Goal: Book appointment/travel/reservation

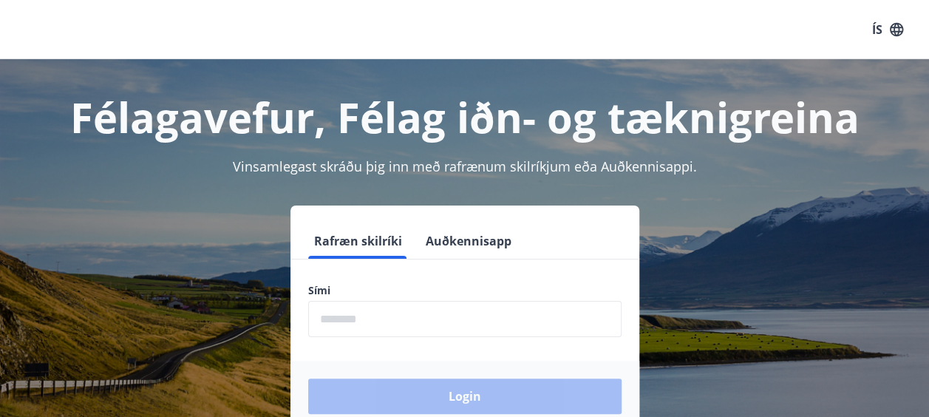
click at [359, 315] on input "phone" at bounding box center [464, 319] width 313 height 36
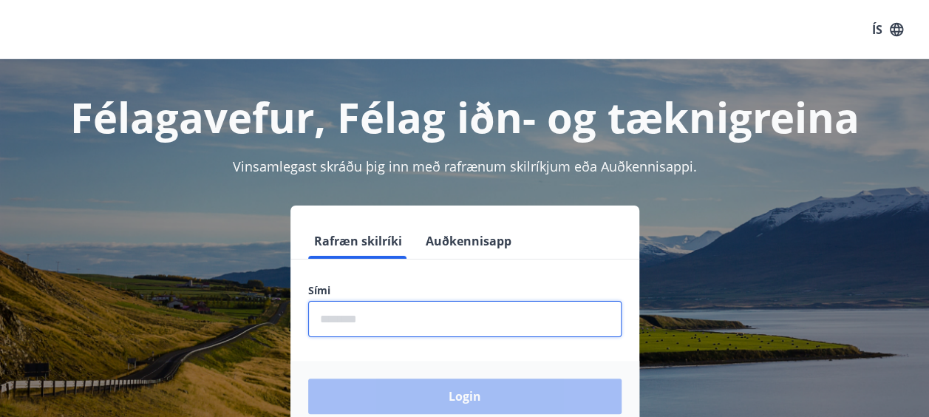
type input "********"
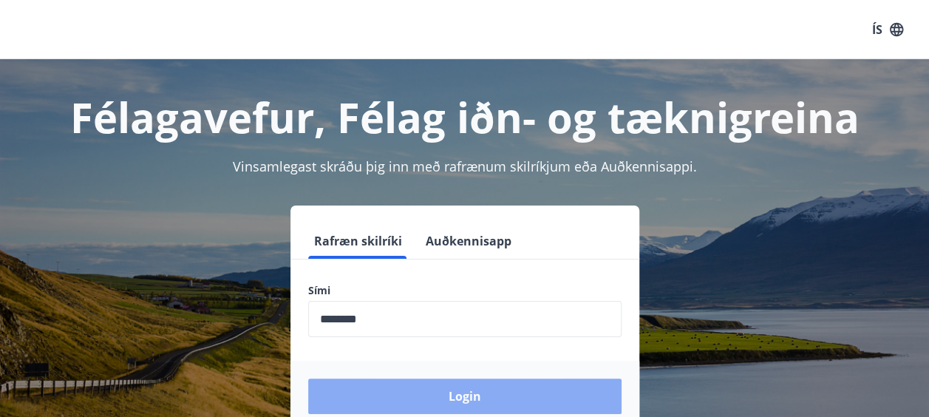
click at [417, 404] on button "Login" at bounding box center [464, 395] width 313 height 35
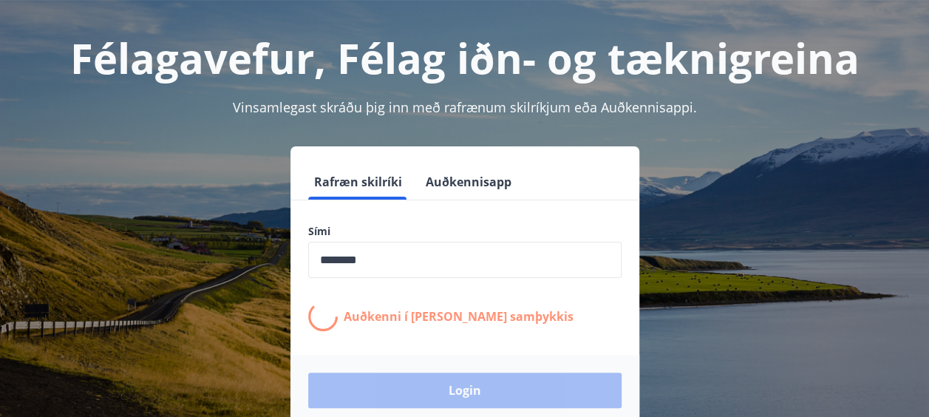
scroll to position [76, 0]
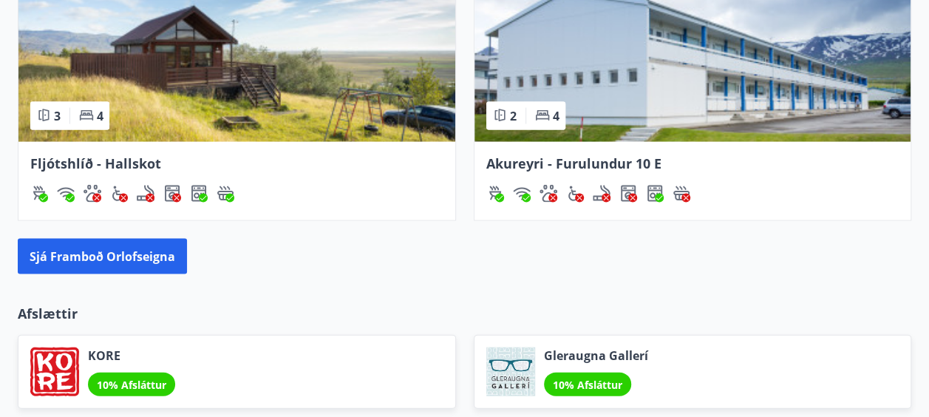
scroll to position [1461, 0]
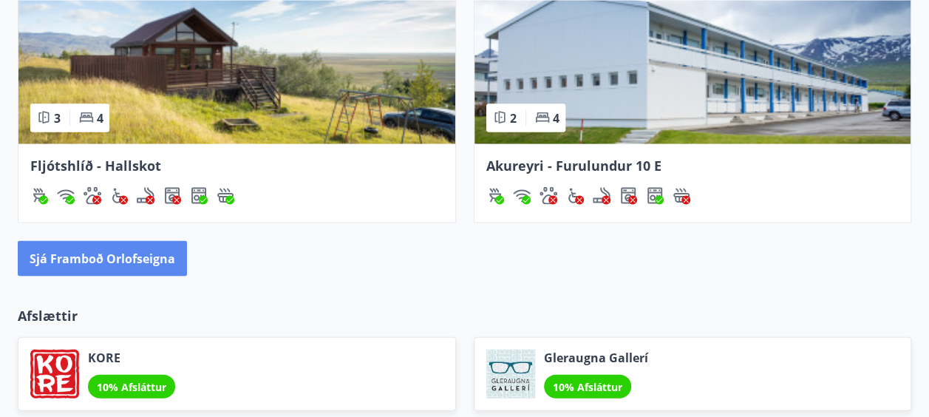
click at [139, 254] on button "Sjá framboð orlofseigna" at bounding box center [102, 258] width 169 height 35
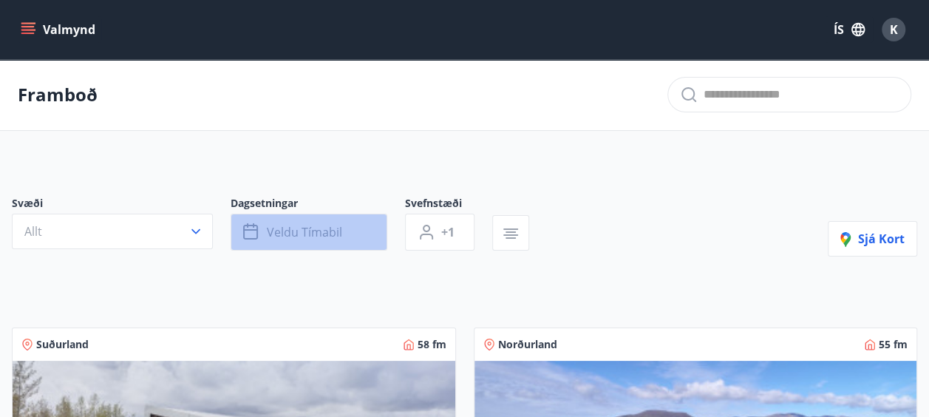
click at [304, 236] on span "Veldu tímabil" at bounding box center [304, 232] width 75 height 16
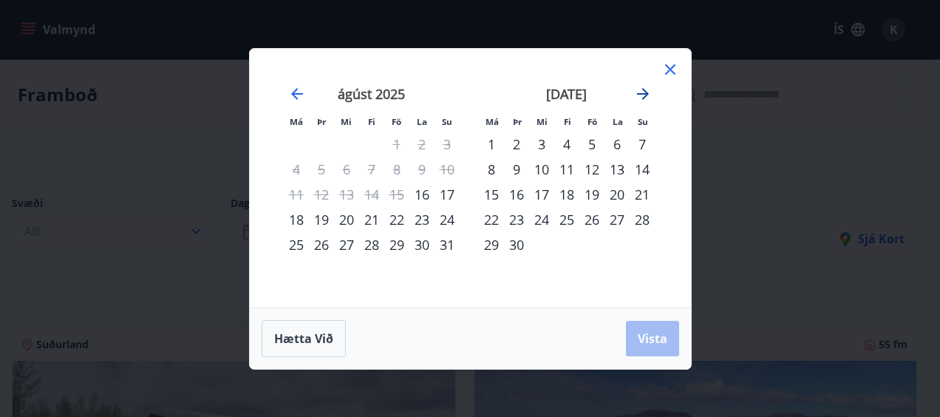
click at [639, 100] on icon "Move forward to switch to the next month." at bounding box center [643, 94] width 18 height 18
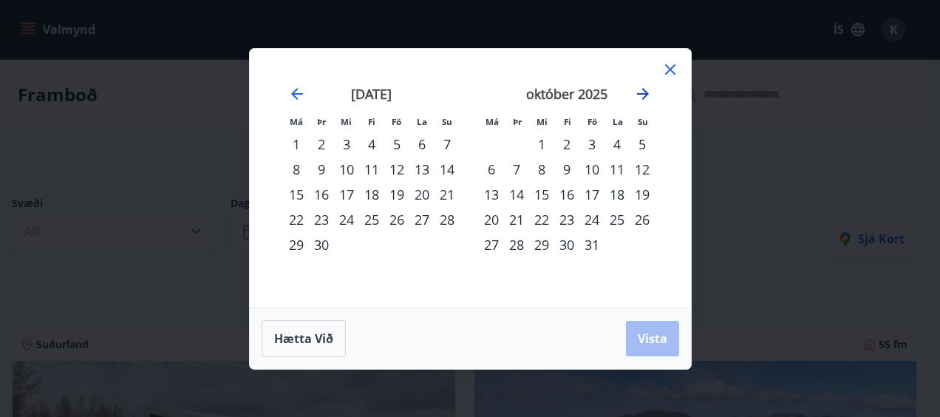
click at [639, 100] on icon "Move forward to switch to the next month." at bounding box center [643, 94] width 18 height 18
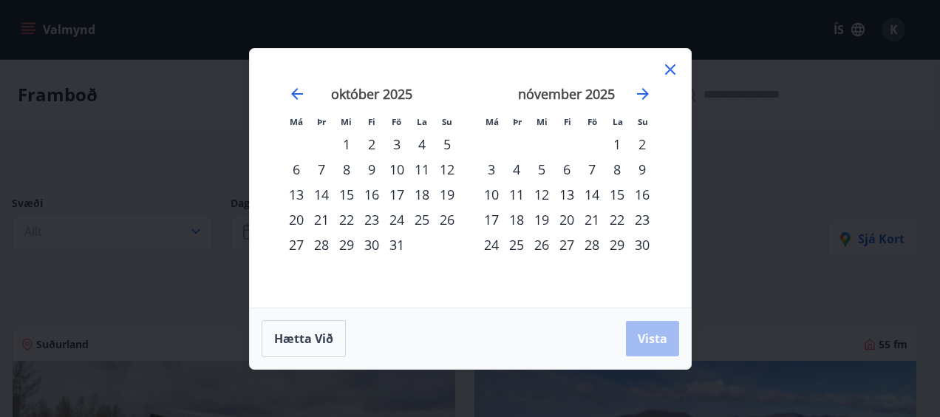
click at [588, 174] on div "7" at bounding box center [591, 169] width 25 height 25
click at [497, 192] on div "10" at bounding box center [491, 194] width 25 height 25
click at [653, 323] on button "Vista" at bounding box center [652, 338] width 53 height 35
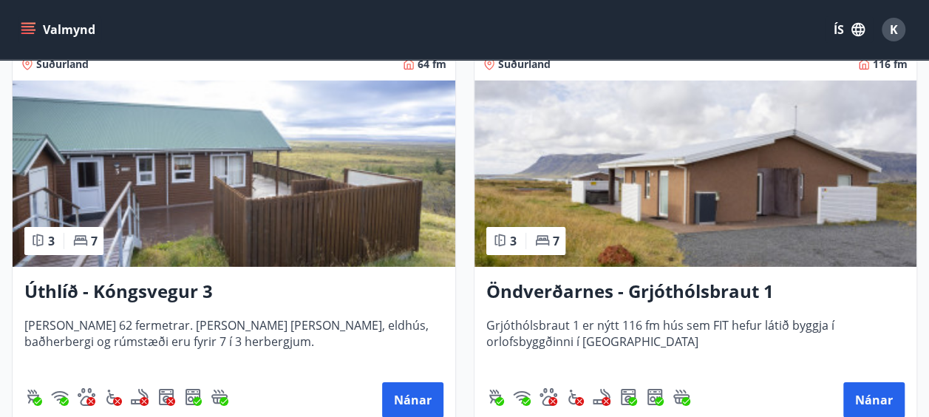
scroll to position [2290, 0]
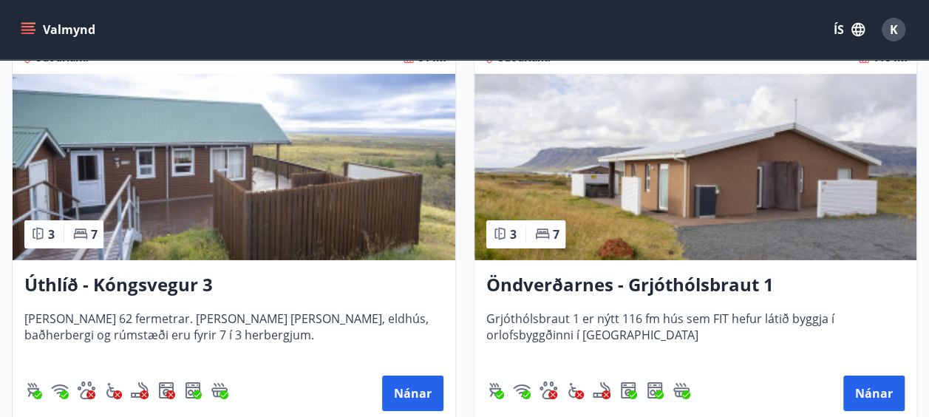
click at [668, 203] on img at bounding box center [696, 167] width 443 height 186
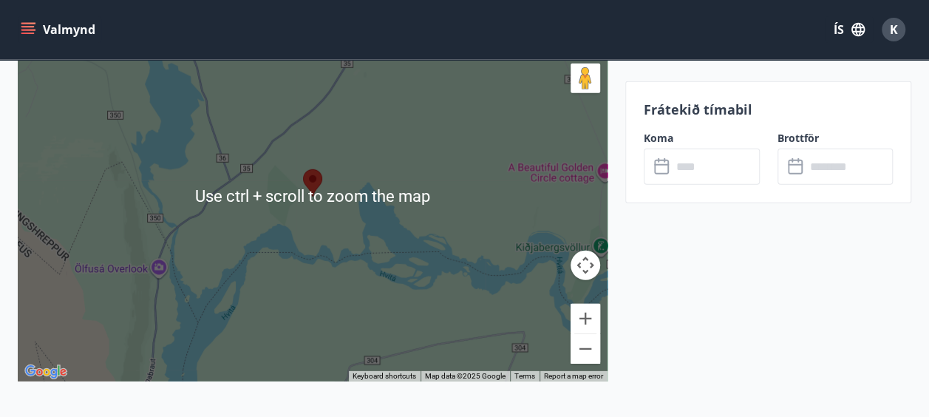
scroll to position [2081, 0]
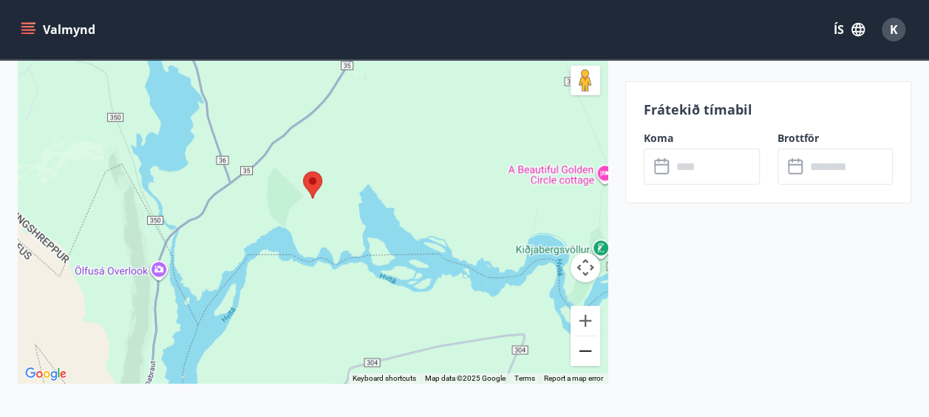
click at [591, 351] on button "Zoom out" at bounding box center [586, 351] width 30 height 30
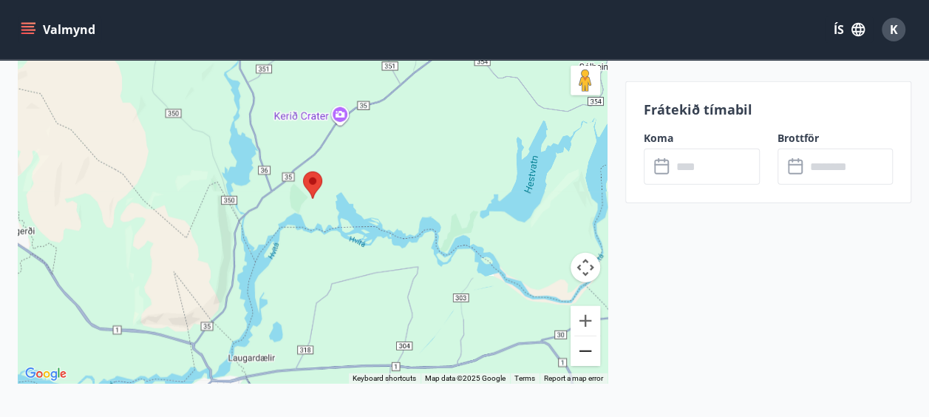
click at [591, 351] on button "Zoom out" at bounding box center [586, 351] width 30 height 30
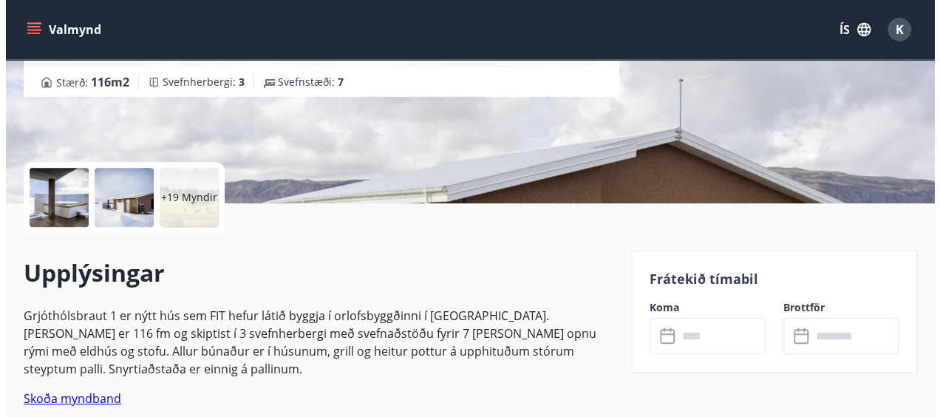
scroll to position [239, 0]
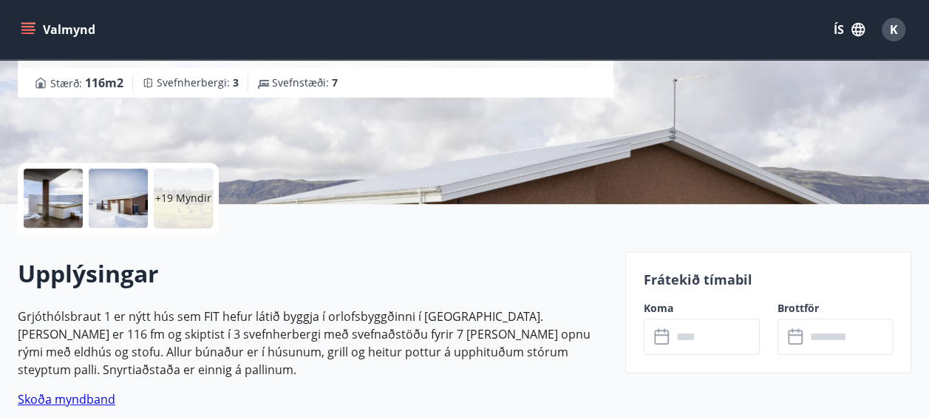
click at [177, 186] on div "+19 Myndir" at bounding box center [183, 198] width 59 height 59
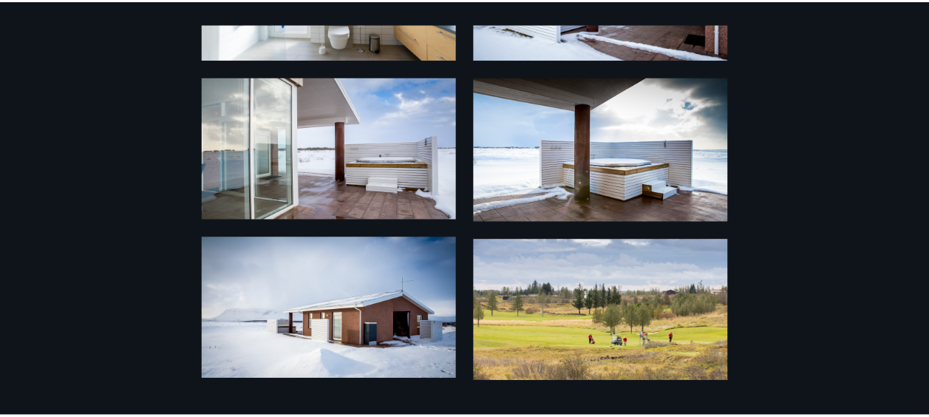
scroll to position [0, 0]
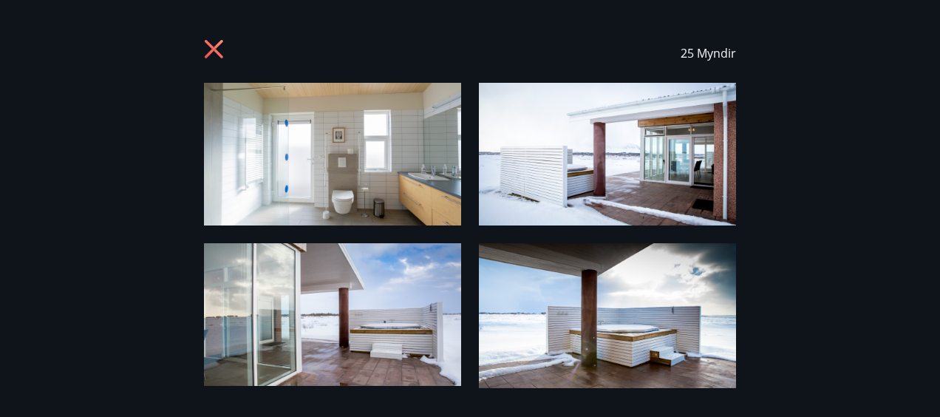
click at [215, 53] on icon at bounding box center [216, 51] width 24 height 24
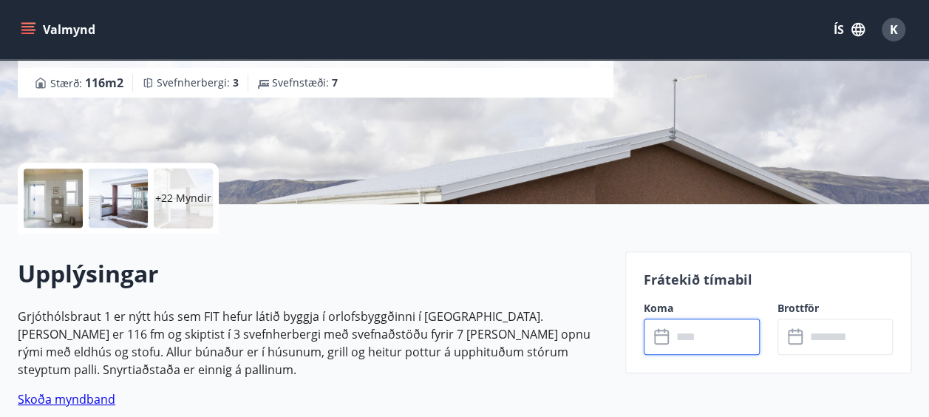
click at [689, 321] on input "text" at bounding box center [716, 337] width 88 height 36
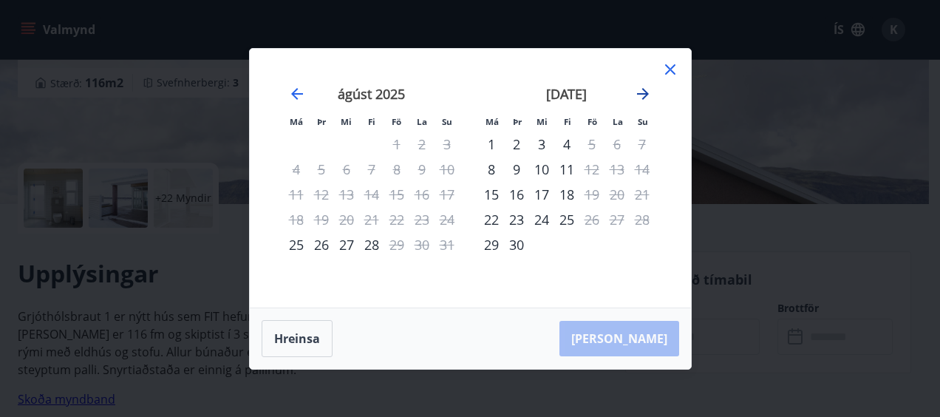
click at [637, 98] on icon "Move forward to switch to the next month." at bounding box center [643, 94] width 18 height 18
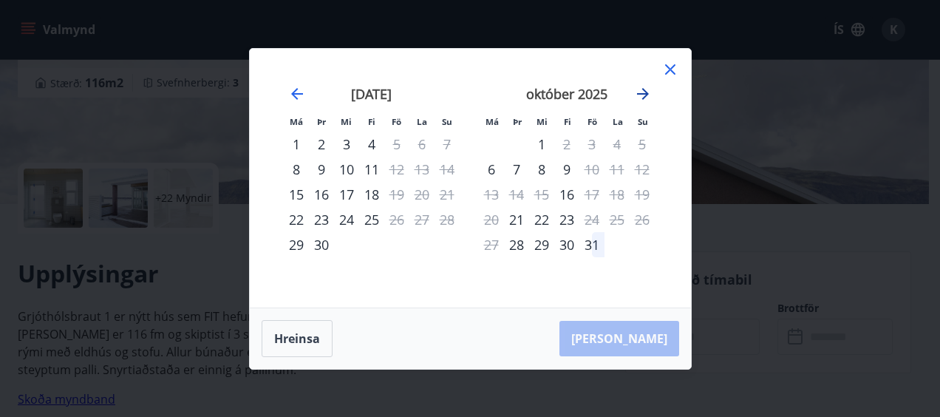
click at [637, 98] on icon "Move forward to switch to the next month." at bounding box center [643, 94] width 18 height 18
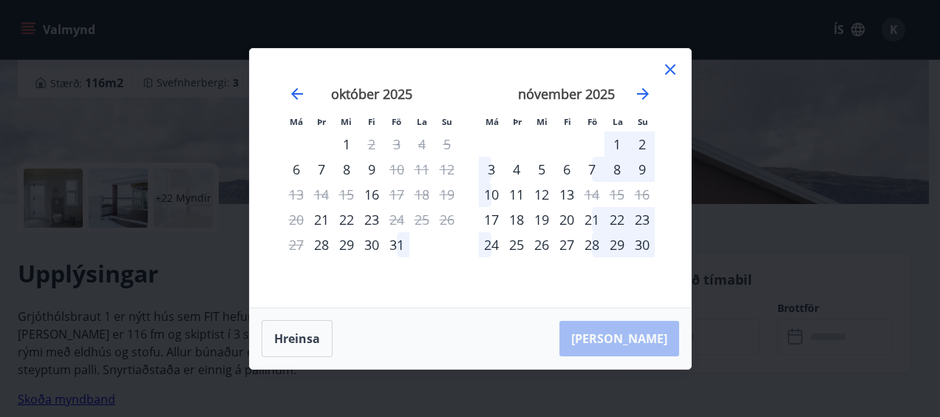
click at [593, 169] on div "7" at bounding box center [591, 169] width 25 height 25
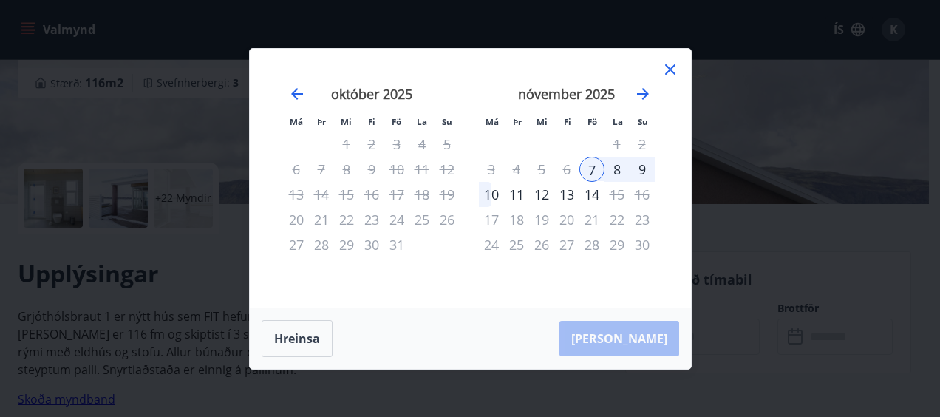
click at [500, 189] on div "10" at bounding box center [491, 194] width 25 height 25
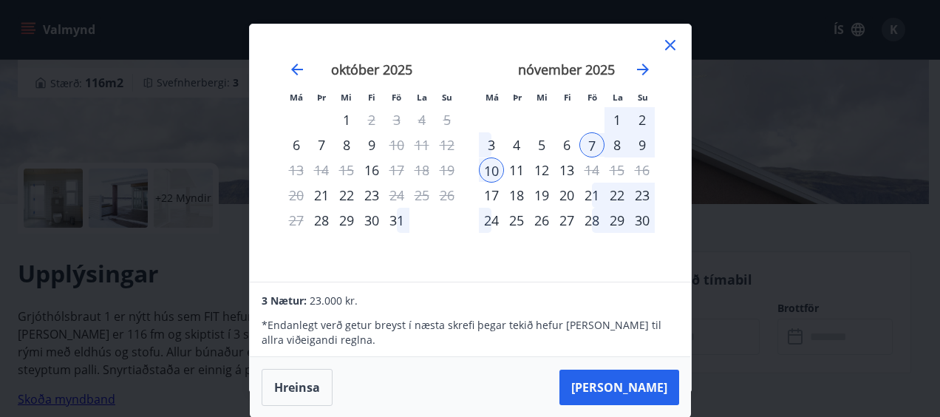
click at [670, 47] on icon at bounding box center [671, 45] width 18 height 18
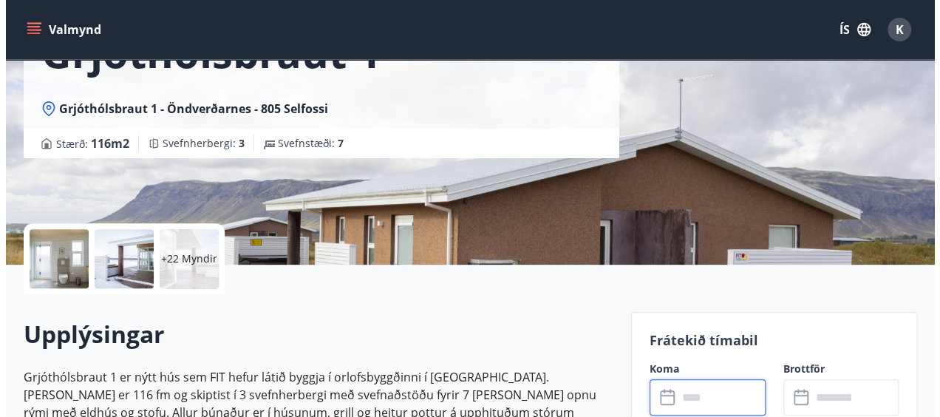
scroll to position [287, 0]
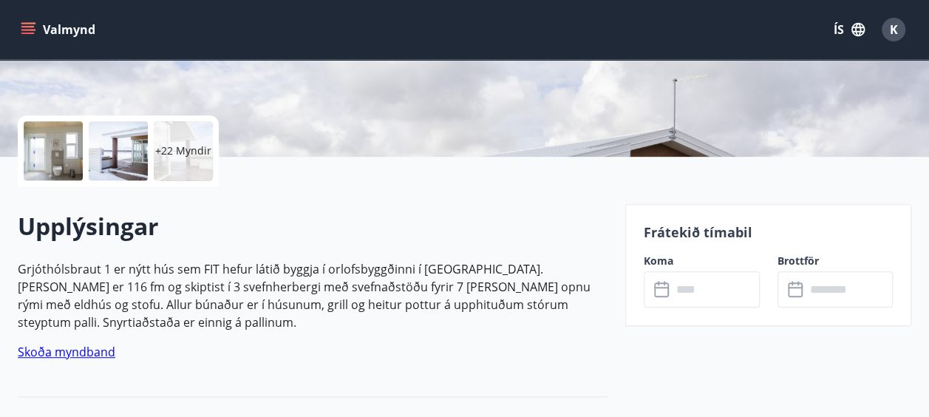
click at [169, 163] on div "+22 Myndir" at bounding box center [183, 150] width 59 height 59
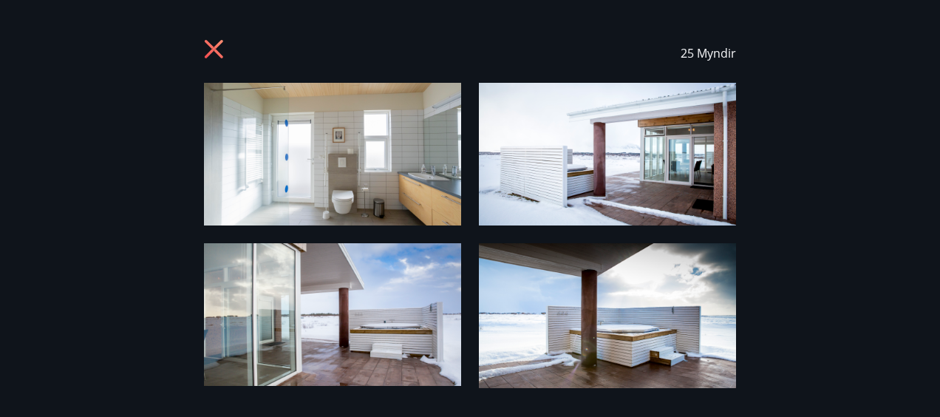
click at [302, 180] on img at bounding box center [332, 154] width 257 height 143
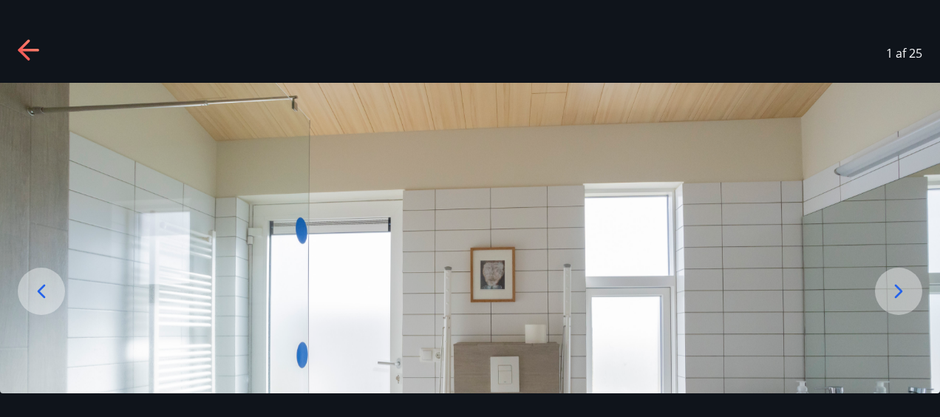
click at [914, 289] on div at bounding box center [898, 291] width 47 height 47
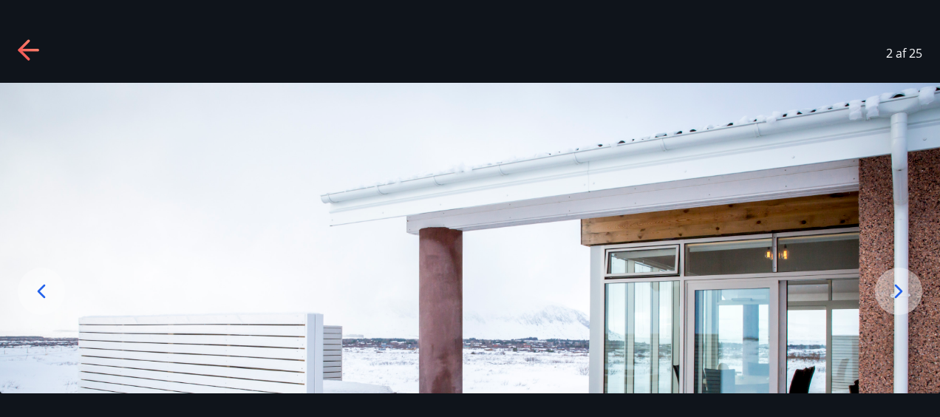
drag, startPoint x: 618, startPoint y: 222, endPoint x: 596, endPoint y: 154, distance: 70.8
click at [596, 154] on img at bounding box center [470, 344] width 940 height 523
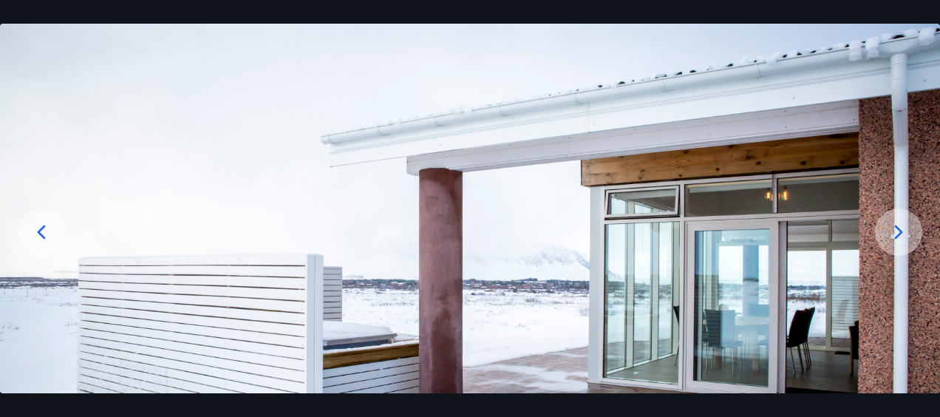
click at [909, 226] on icon at bounding box center [899, 232] width 24 height 24
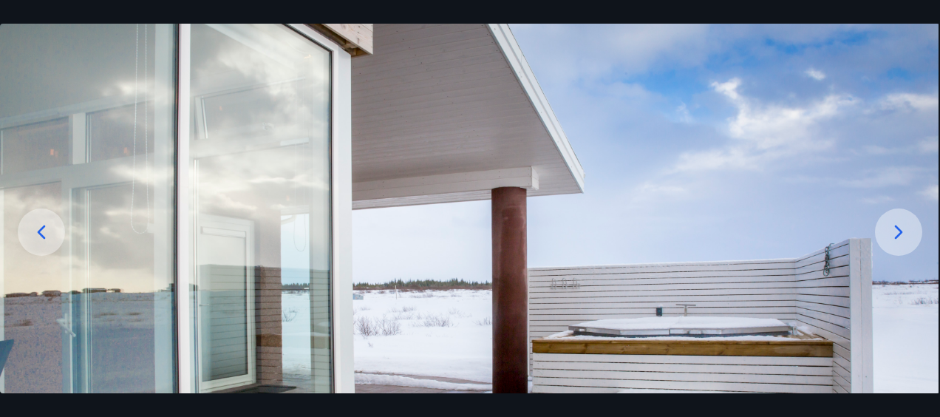
drag, startPoint x: 736, startPoint y: 229, endPoint x: 707, endPoint y: 129, distance: 104.8
click at [707, 129] on img at bounding box center [469, 285] width 940 height 523
click at [905, 231] on icon at bounding box center [899, 232] width 24 height 24
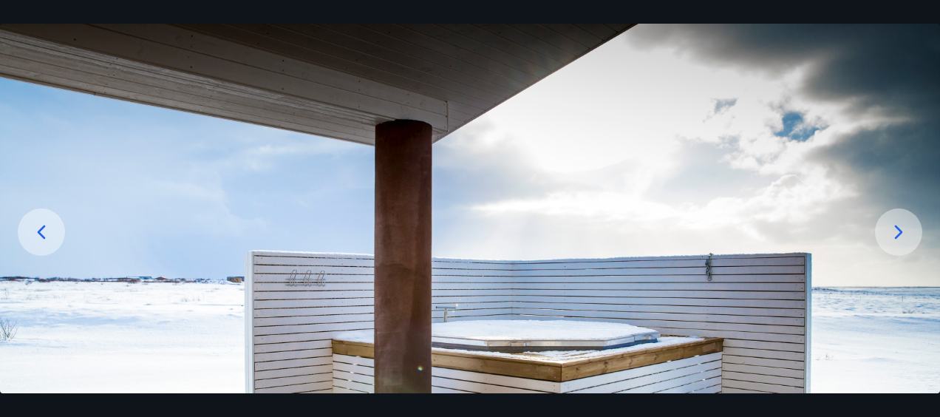
click at [905, 231] on icon at bounding box center [899, 232] width 24 height 24
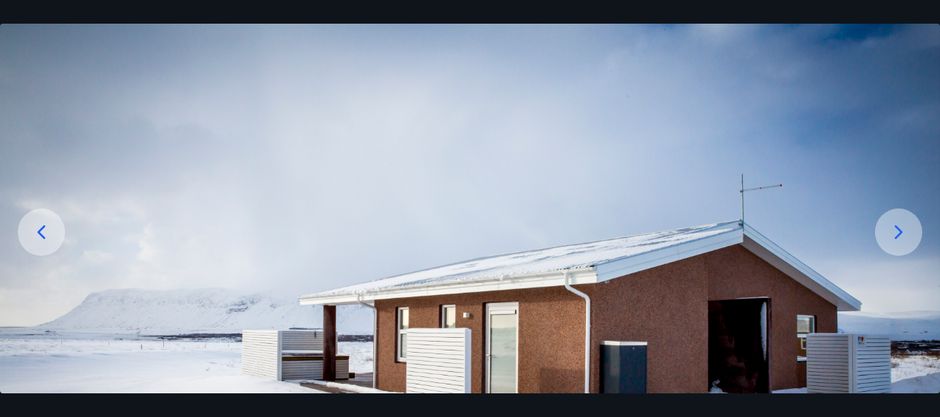
click at [905, 231] on icon at bounding box center [899, 232] width 24 height 24
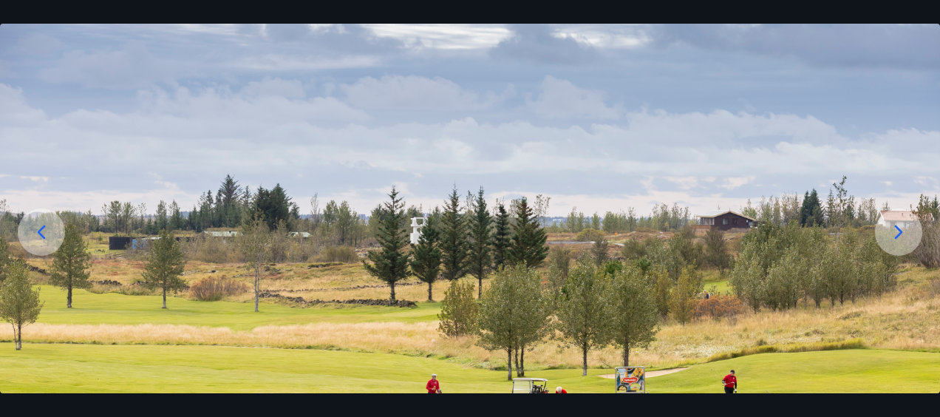
click at [905, 231] on icon at bounding box center [899, 232] width 24 height 24
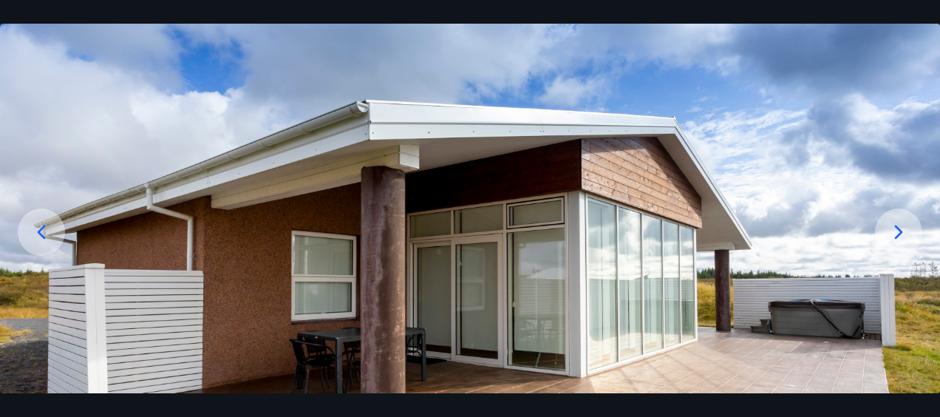
click at [905, 231] on icon at bounding box center [899, 232] width 24 height 24
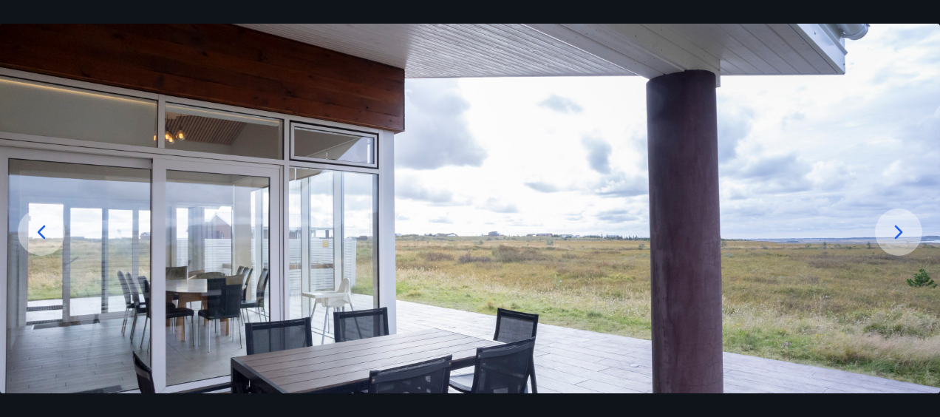
click at [905, 231] on icon at bounding box center [899, 232] width 24 height 24
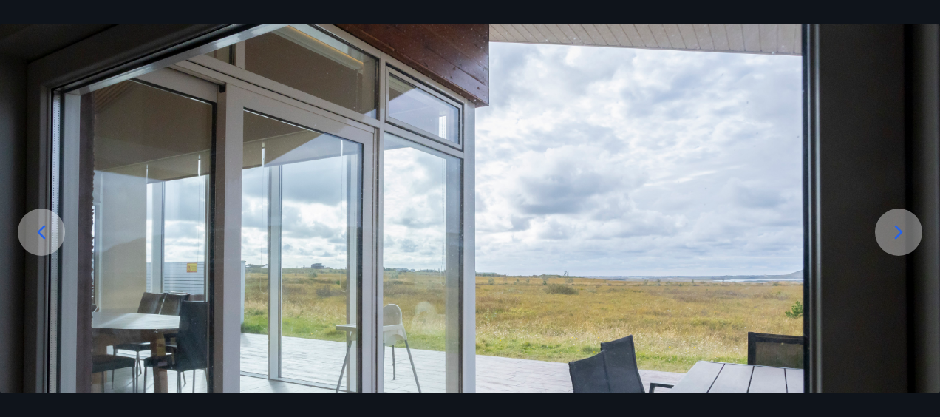
click at [905, 231] on icon at bounding box center [899, 232] width 24 height 24
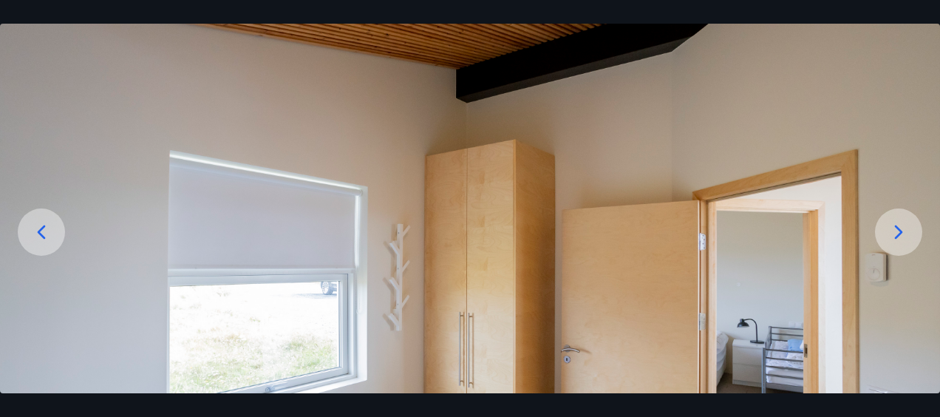
click at [905, 231] on icon at bounding box center [899, 232] width 24 height 24
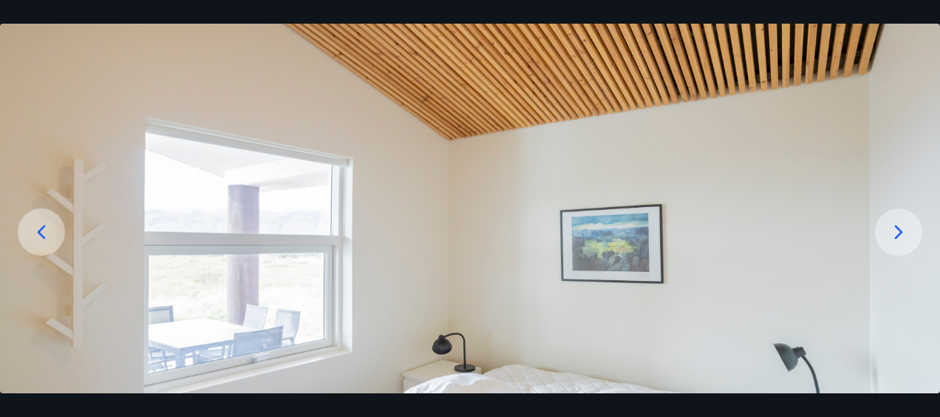
click at [905, 231] on icon at bounding box center [899, 232] width 24 height 24
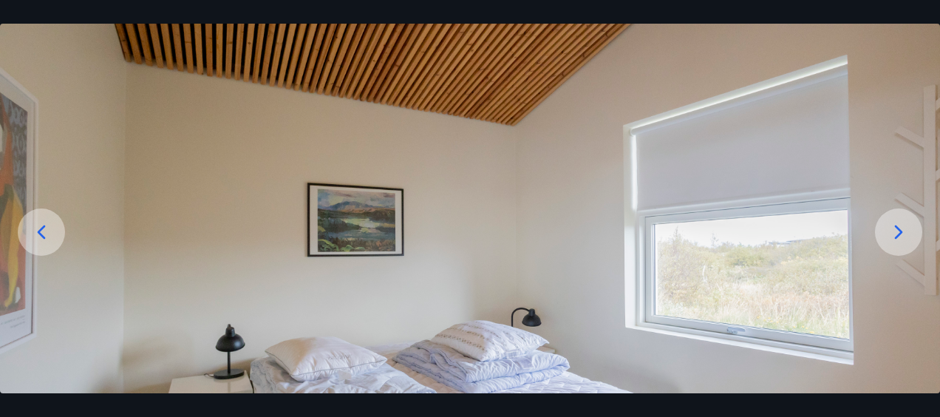
click at [905, 231] on icon at bounding box center [899, 232] width 24 height 24
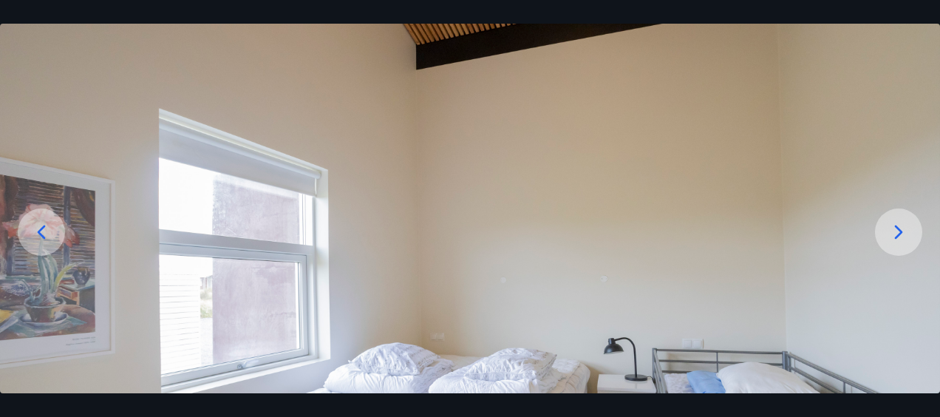
click at [905, 231] on icon at bounding box center [899, 232] width 24 height 24
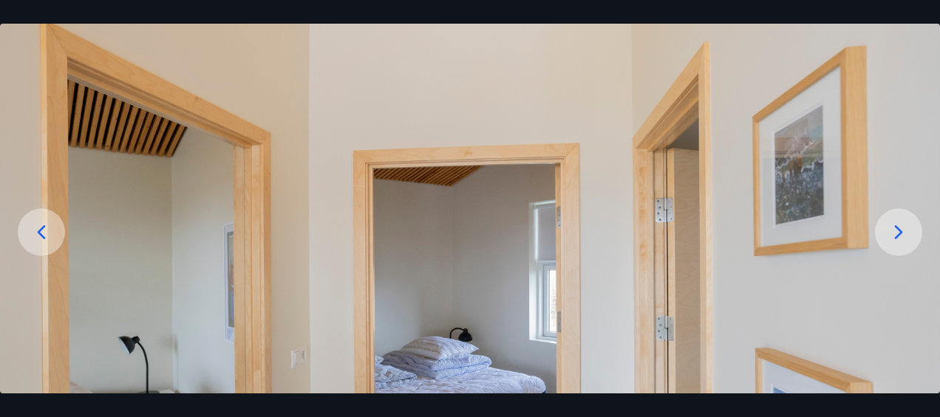
click at [905, 231] on icon at bounding box center [899, 232] width 24 height 24
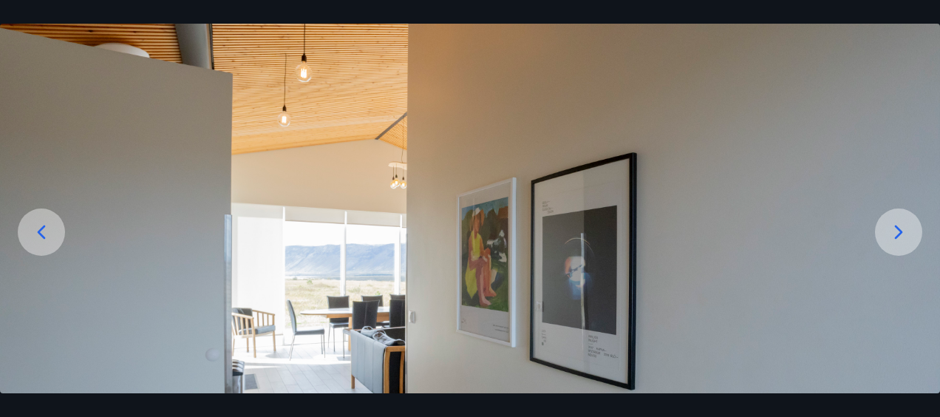
click at [905, 231] on icon at bounding box center [899, 232] width 24 height 24
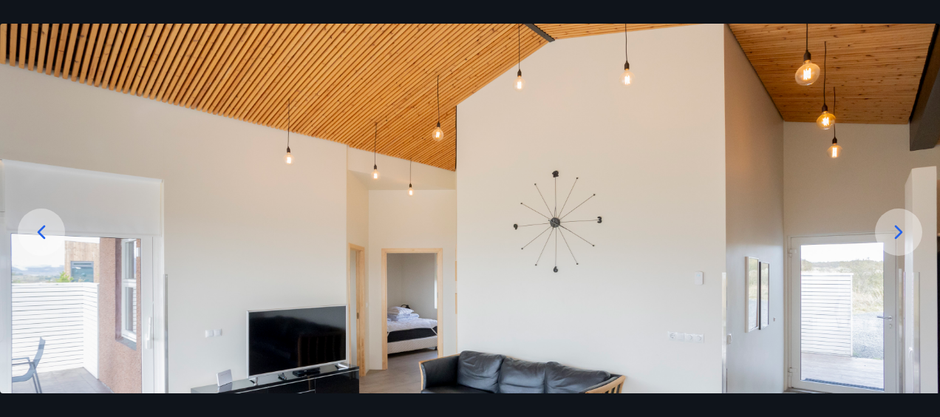
click at [905, 231] on icon at bounding box center [899, 232] width 24 height 24
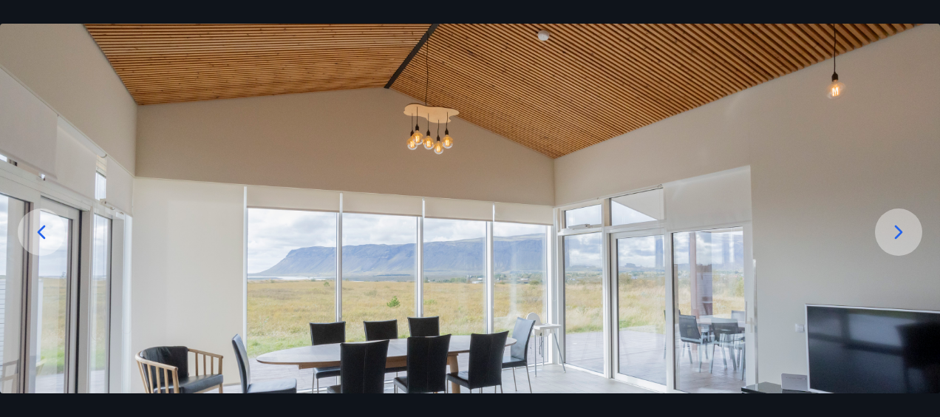
click at [905, 231] on icon at bounding box center [899, 232] width 24 height 24
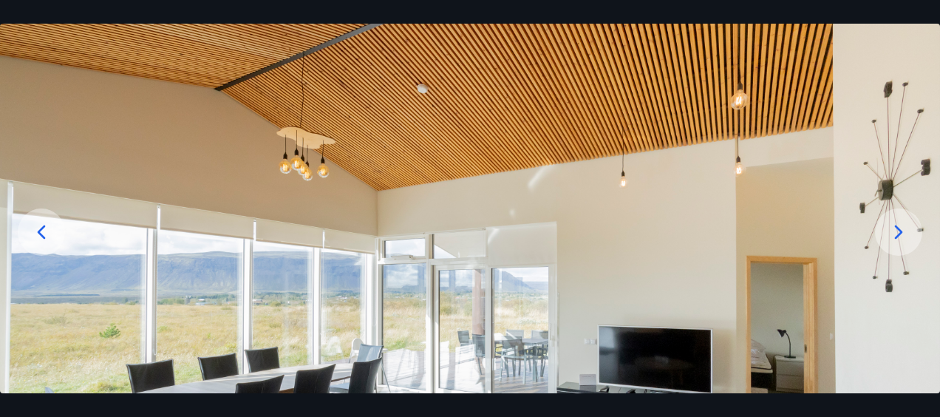
click at [905, 231] on icon at bounding box center [899, 232] width 24 height 24
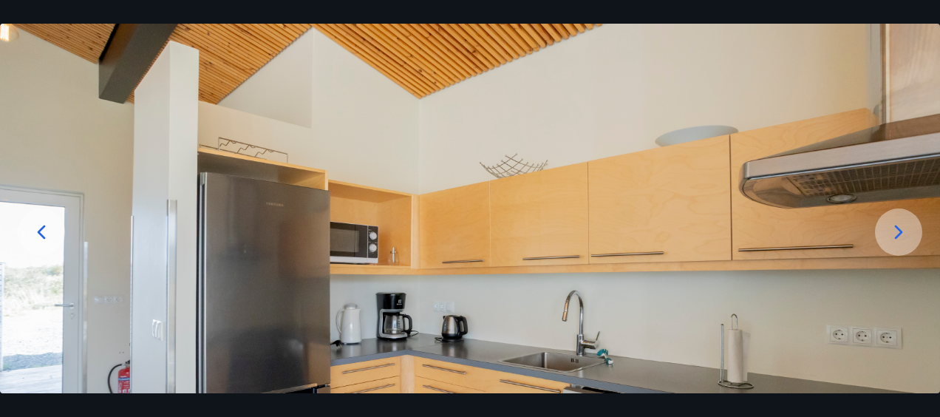
click at [905, 231] on icon at bounding box center [899, 232] width 24 height 24
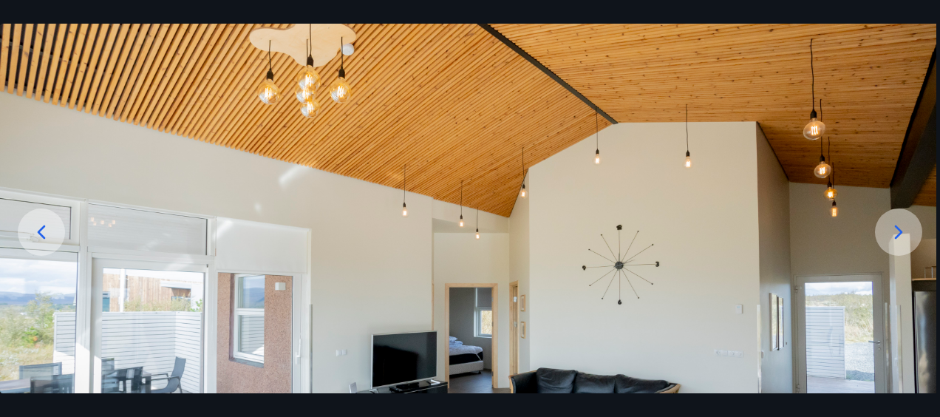
drag, startPoint x: 760, startPoint y: 276, endPoint x: 726, endPoint y: 169, distance: 112.4
click at [726, 169] on img at bounding box center [466, 285] width 940 height 523
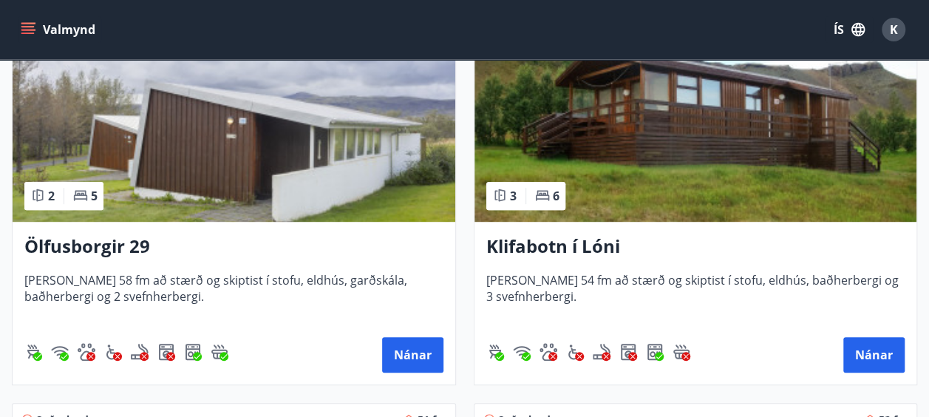
scroll to position [335, 0]
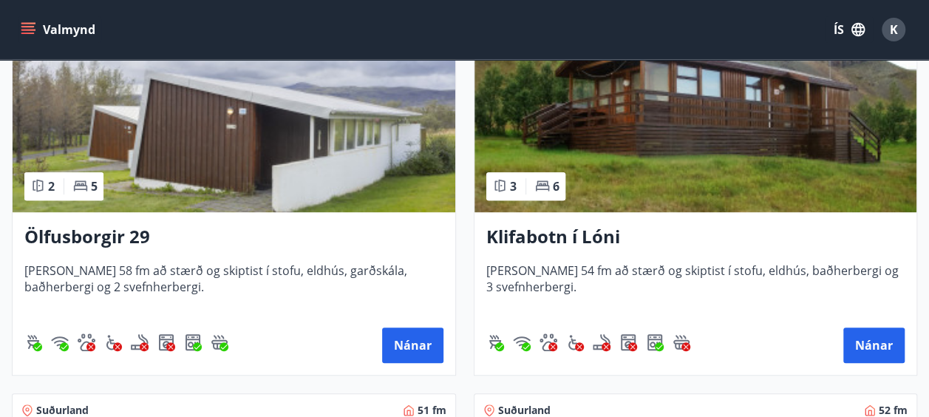
click at [333, 137] on img at bounding box center [234, 119] width 443 height 186
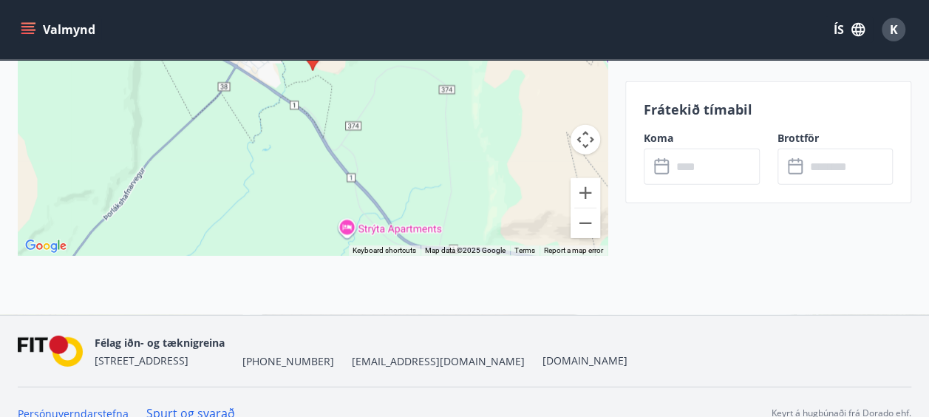
scroll to position [2138, 0]
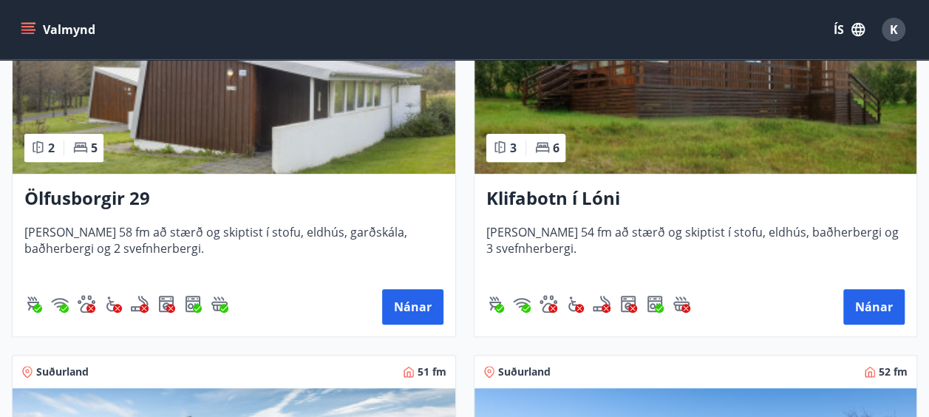
scroll to position [374, 0]
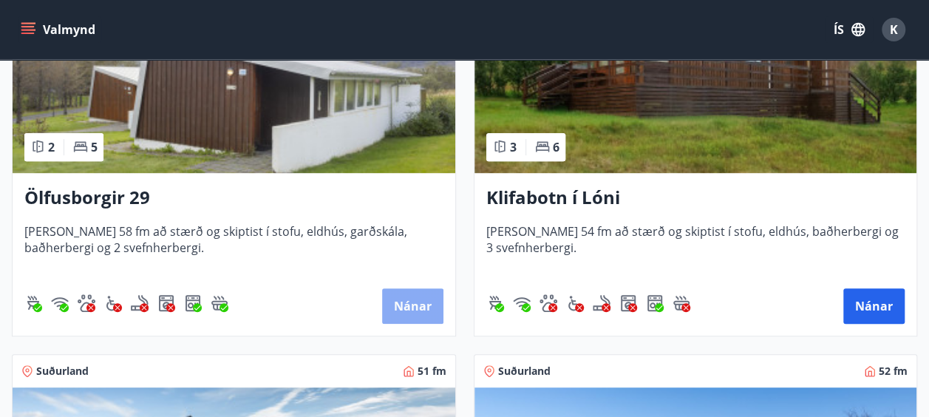
click at [411, 300] on button "Nánar" at bounding box center [412, 305] width 61 height 35
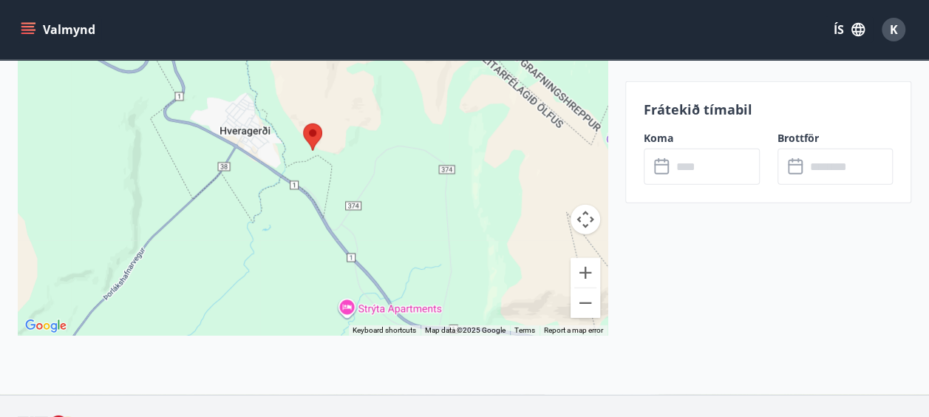
scroll to position [2087, 0]
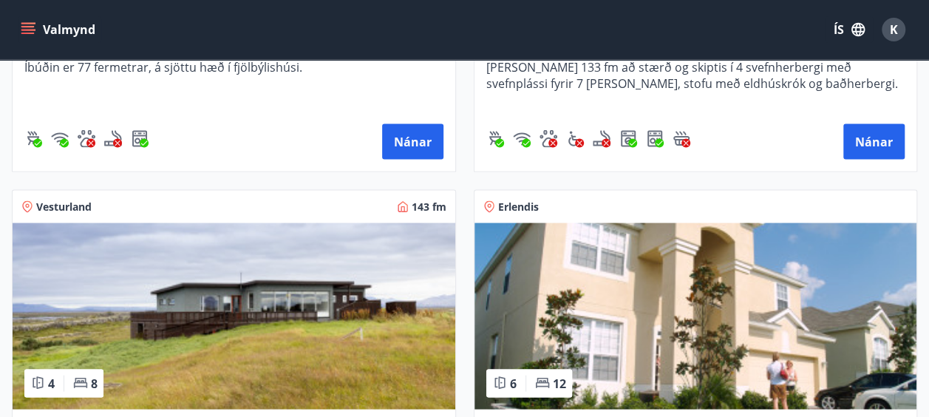
scroll to position [1438, 0]
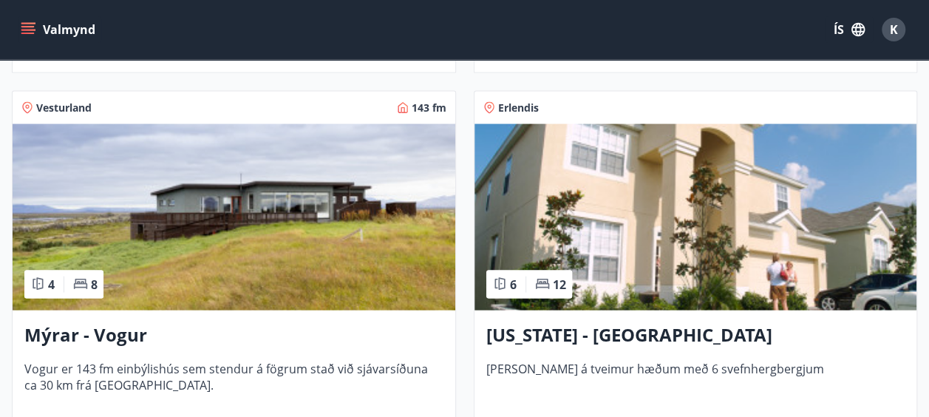
click at [238, 220] on img at bounding box center [234, 217] width 443 height 186
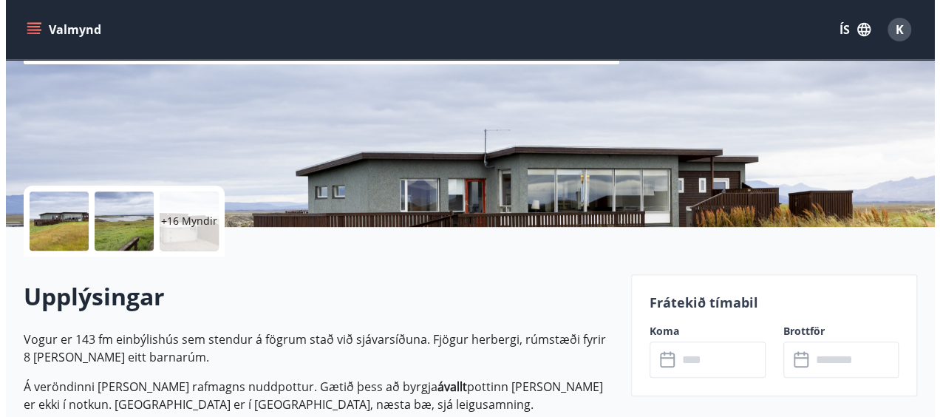
scroll to position [285, 0]
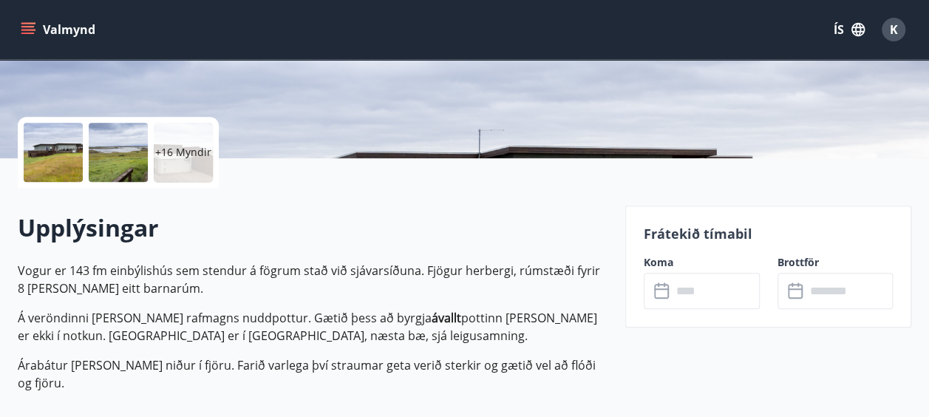
click at [207, 147] on p "+16 Myndir" at bounding box center [183, 152] width 56 height 15
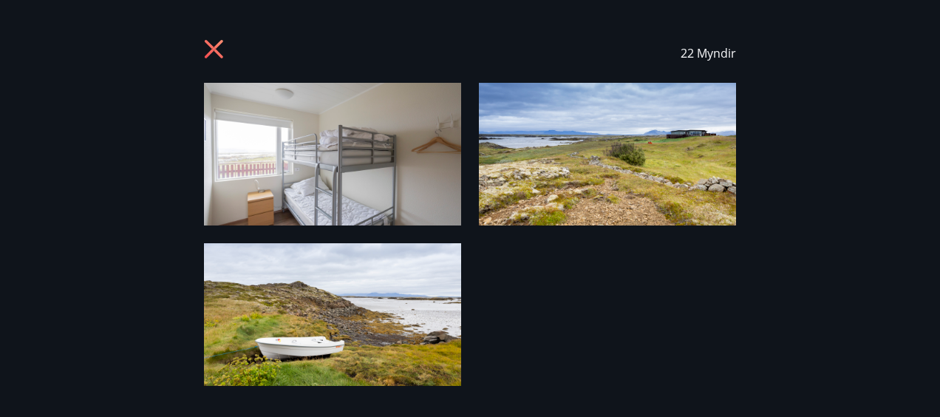
click at [677, 166] on img at bounding box center [607, 154] width 257 height 143
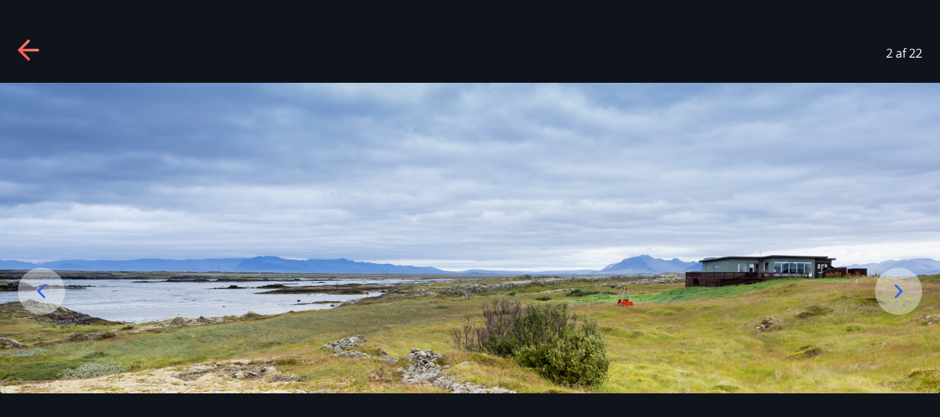
scroll to position [8, 0]
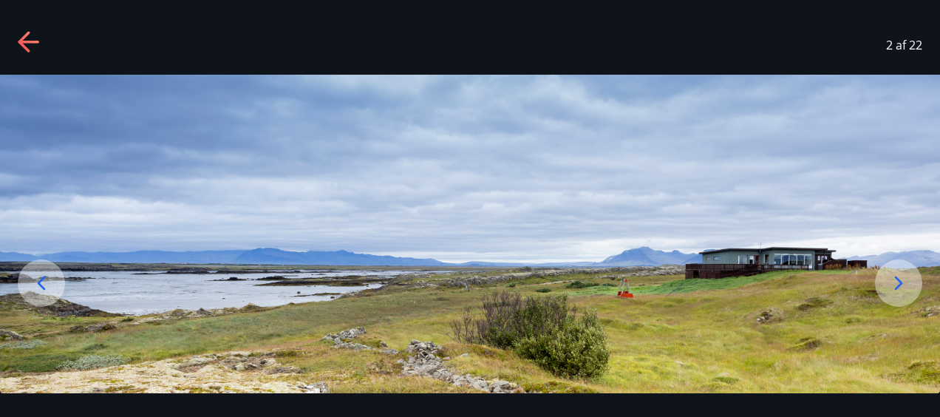
click at [911, 296] on div at bounding box center [898, 282] width 47 height 47
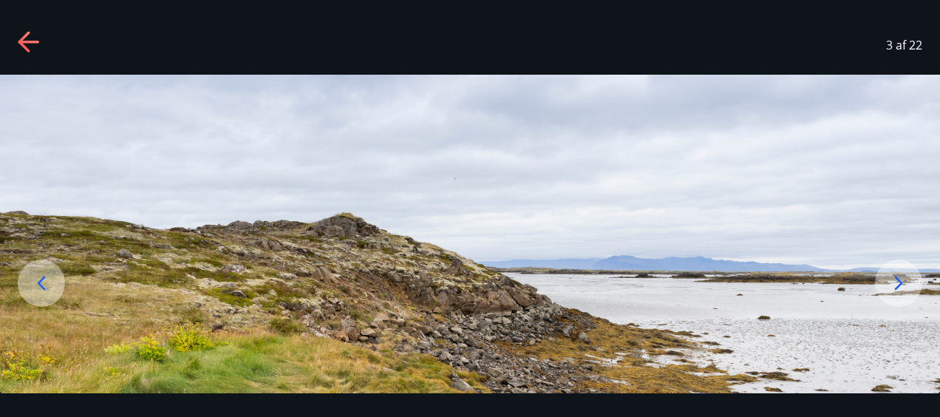
click at [911, 296] on div at bounding box center [898, 282] width 47 height 47
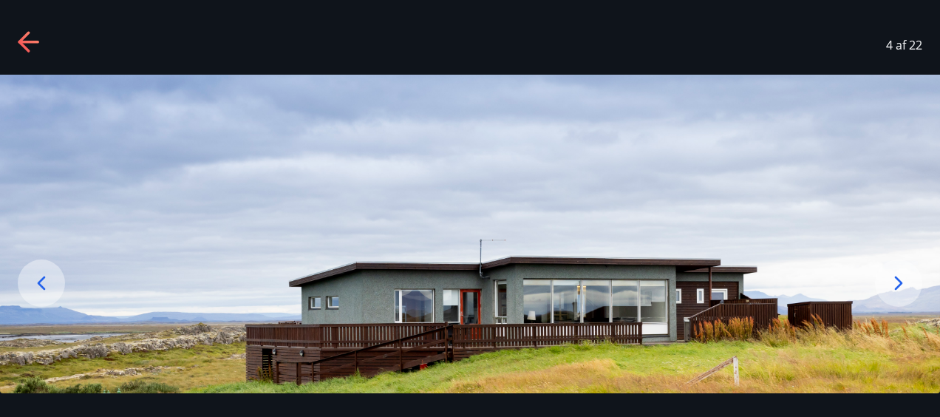
click at [911, 296] on div at bounding box center [898, 282] width 47 height 47
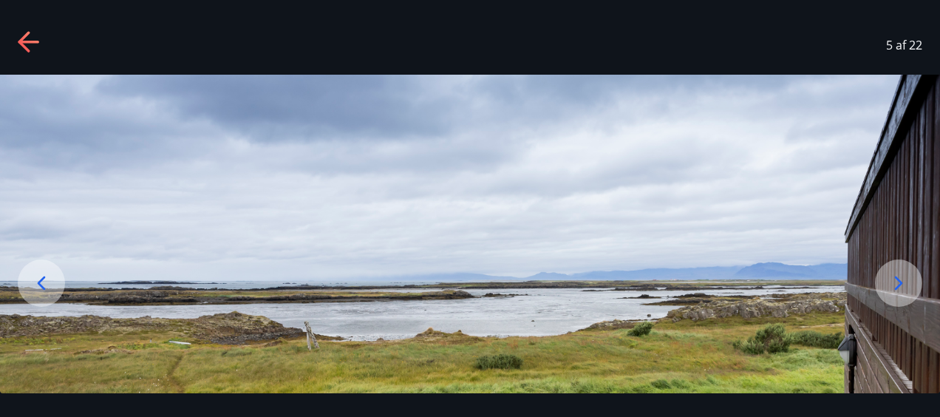
click at [911, 296] on div at bounding box center [898, 282] width 47 height 47
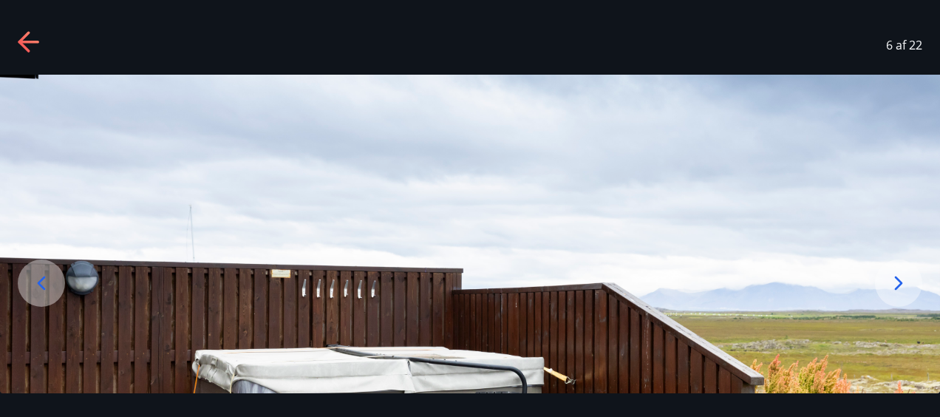
click at [911, 296] on div at bounding box center [898, 282] width 47 height 47
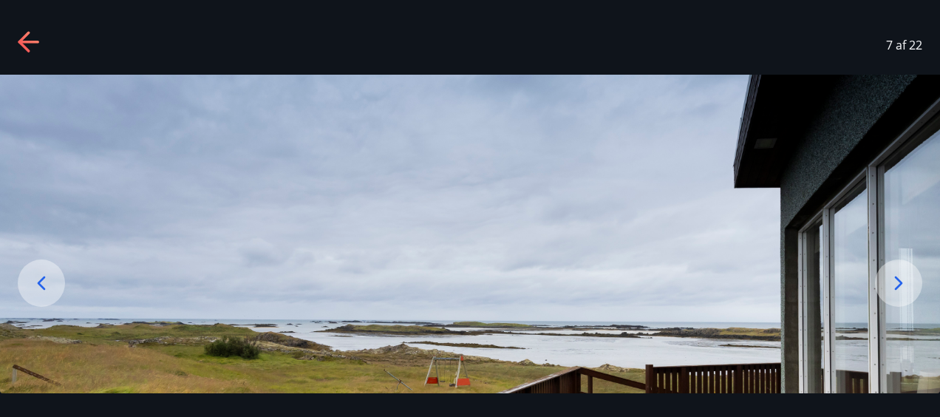
click at [911, 296] on div at bounding box center [898, 282] width 47 height 47
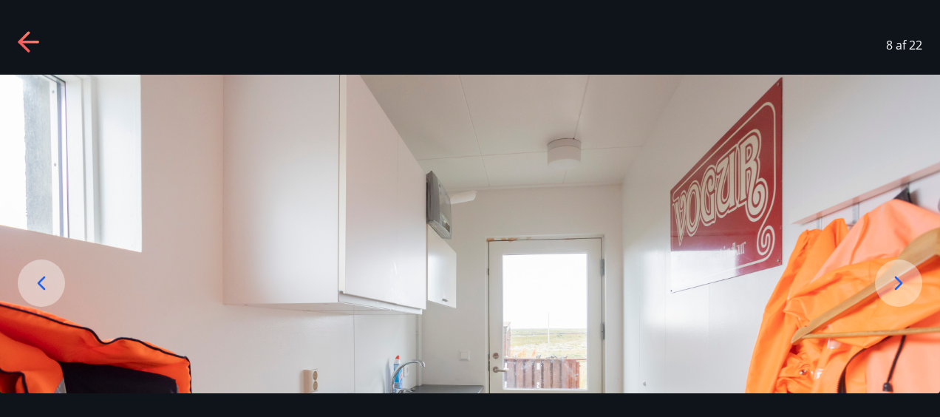
click at [911, 296] on div at bounding box center [898, 282] width 47 height 47
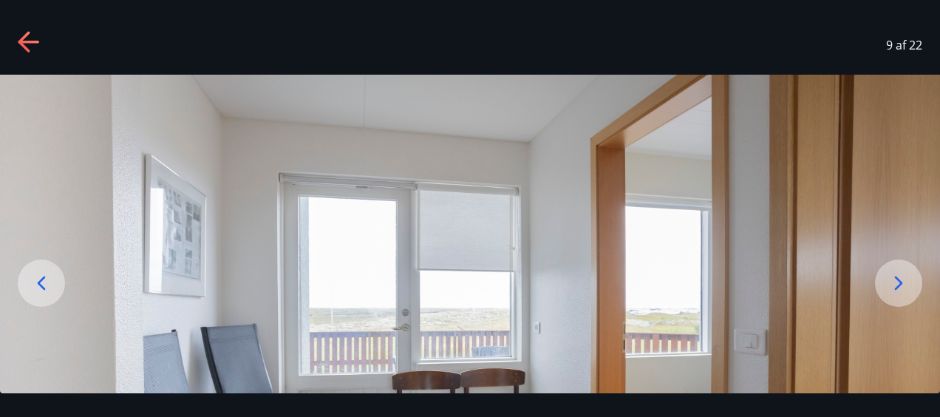
click at [911, 296] on div at bounding box center [898, 282] width 47 height 47
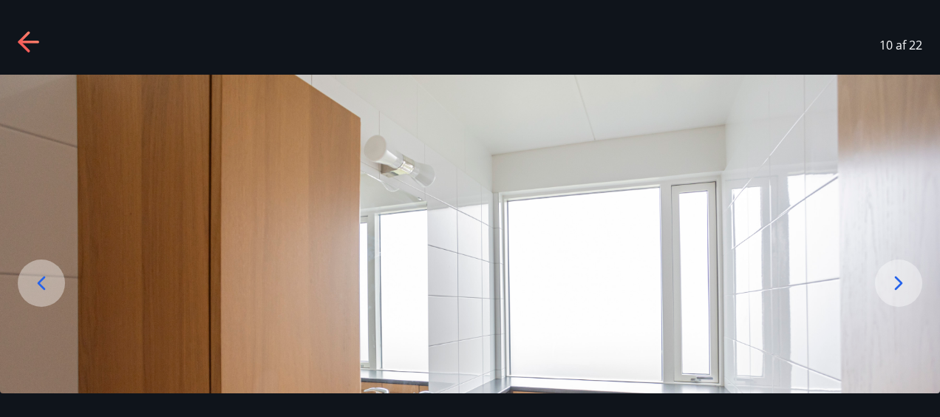
click at [911, 296] on div at bounding box center [898, 282] width 47 height 47
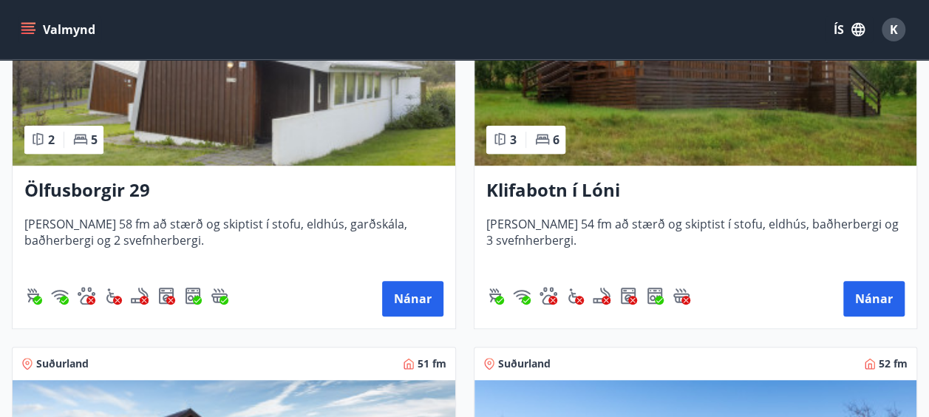
scroll to position [387, 0]
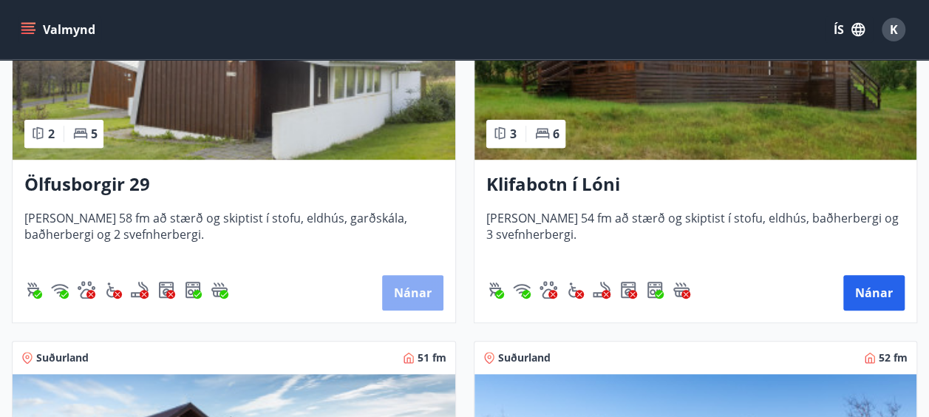
click at [421, 286] on button "Nánar" at bounding box center [412, 292] width 61 height 35
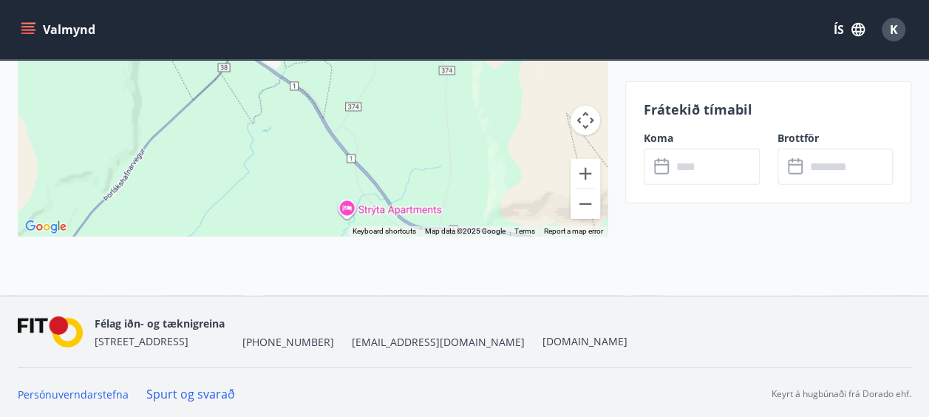
scroll to position [2138, 0]
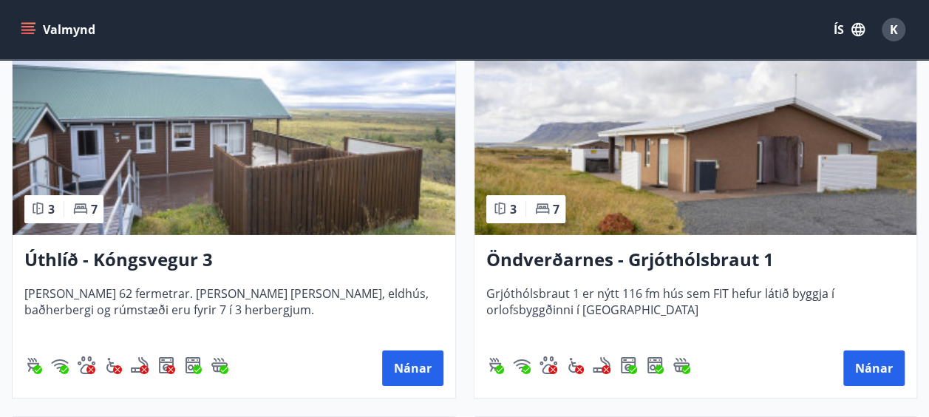
scroll to position [2345, 0]
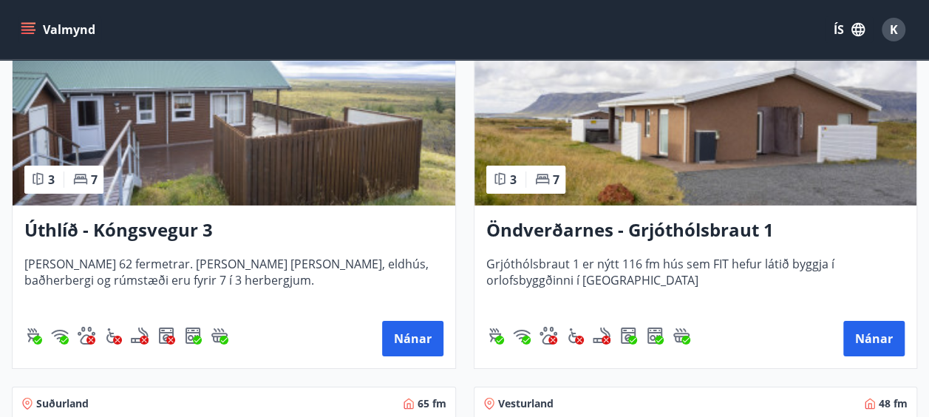
click at [678, 189] on img at bounding box center [696, 112] width 443 height 186
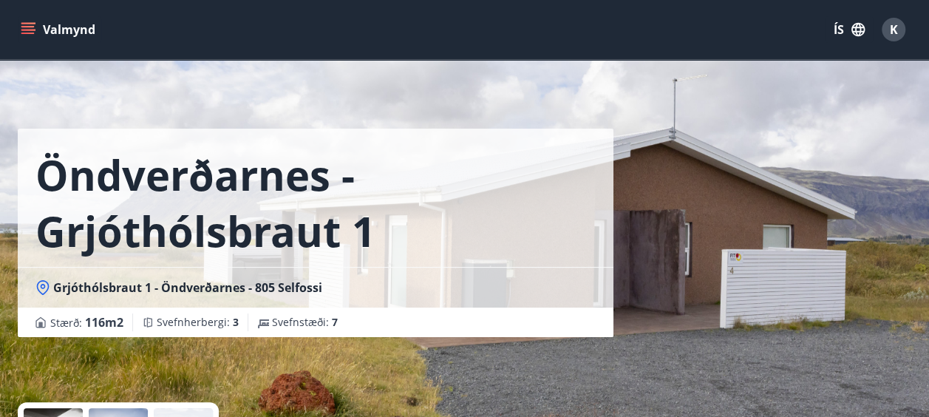
click at [665, 347] on div "Öndverðarnes - Grjóthólsbraut 1 Grjóthólsbraut 1 - Öndverðarnes - 805 Selfossi …" at bounding box center [465, 221] width 894 height 443
click at [53, 286] on span "Grjóthólsbraut 1 - Öndverðarnes - 805 Selfossi" at bounding box center [187, 287] width 269 height 16
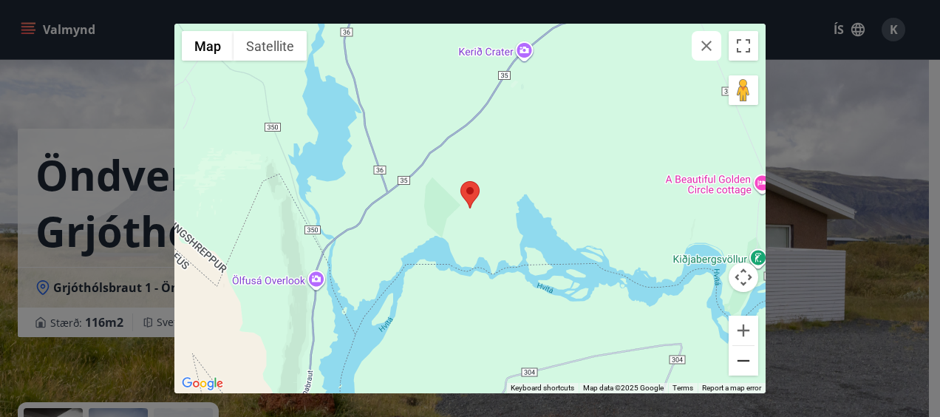
click at [744, 363] on button "Zoom out" at bounding box center [744, 361] width 30 height 30
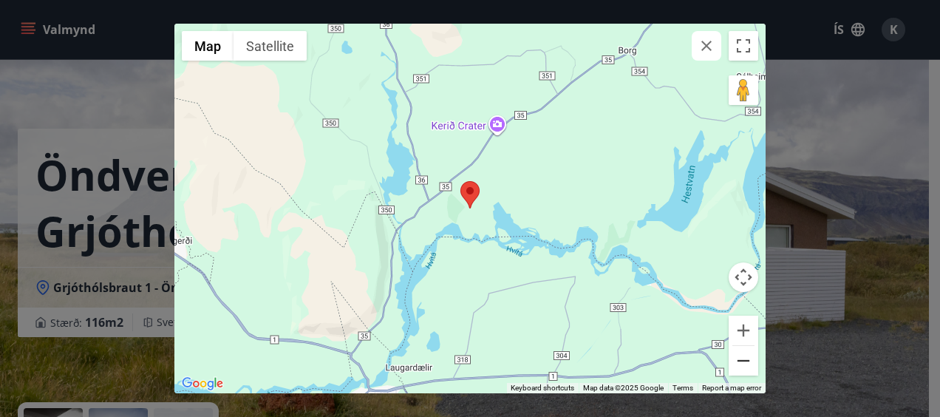
click at [744, 363] on button "Zoom out" at bounding box center [744, 361] width 30 height 30
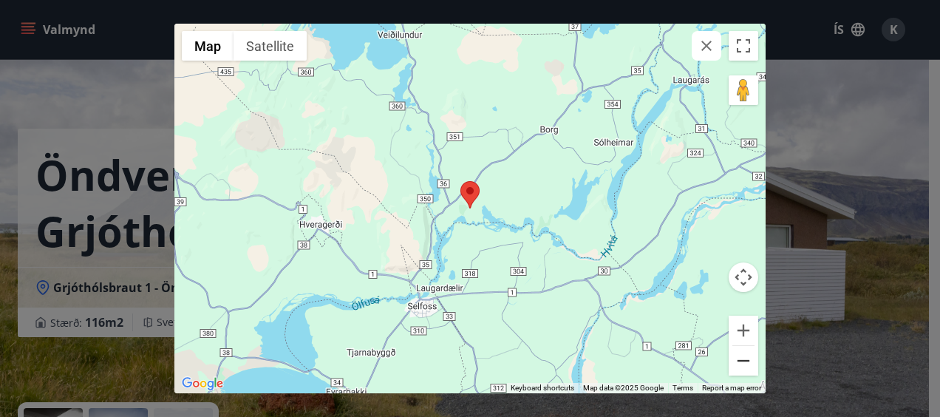
click at [744, 363] on button "Zoom out" at bounding box center [744, 361] width 30 height 30
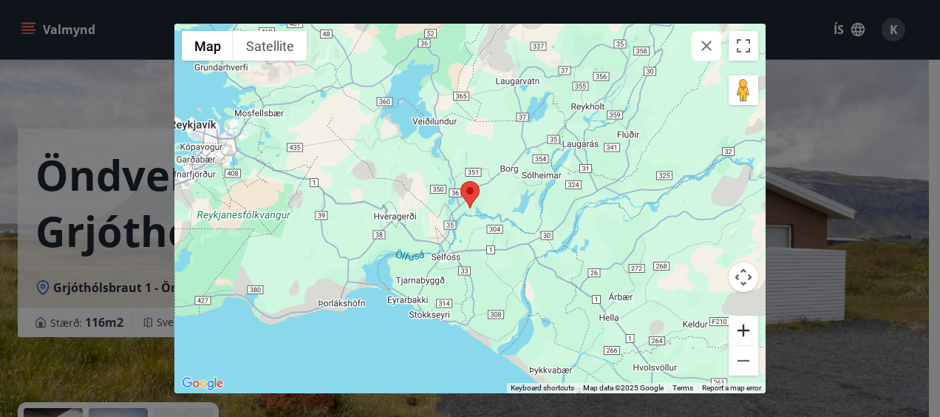
click at [743, 325] on button "Zoom in" at bounding box center [744, 331] width 30 height 30
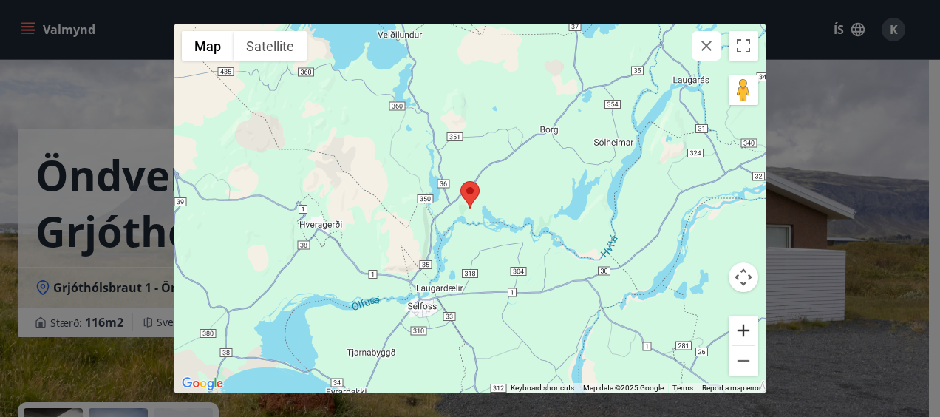
click at [743, 325] on button "Zoom in" at bounding box center [744, 331] width 30 height 30
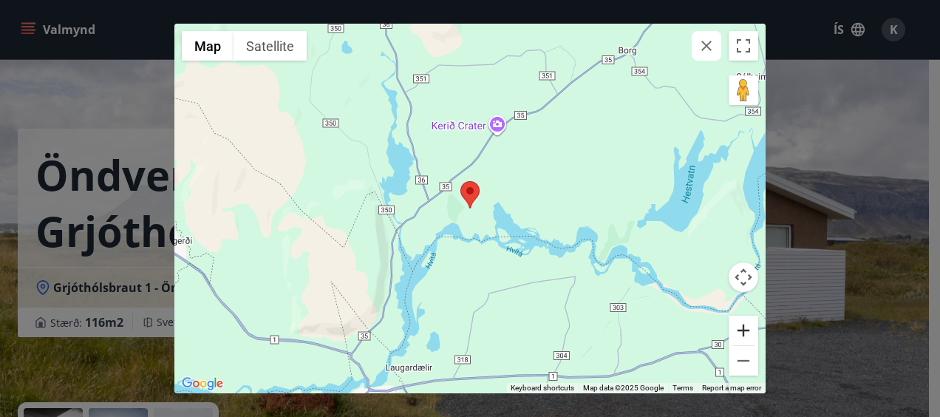
click at [743, 325] on button "Zoom in" at bounding box center [744, 331] width 30 height 30
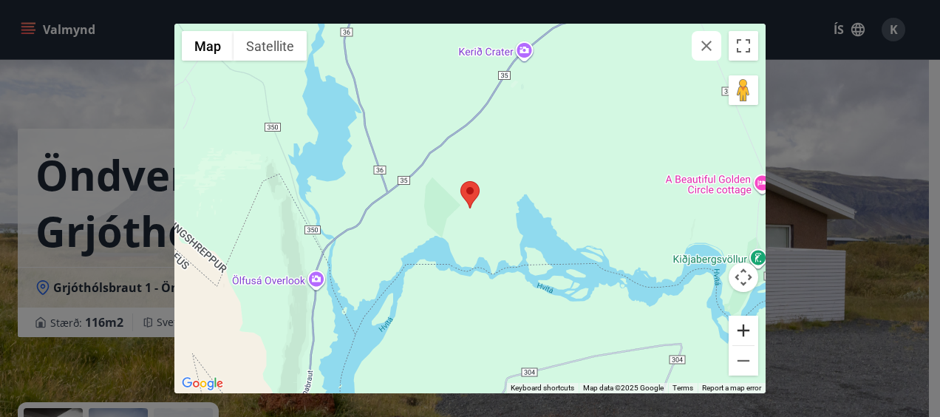
click at [743, 325] on button "Zoom in" at bounding box center [744, 331] width 30 height 30
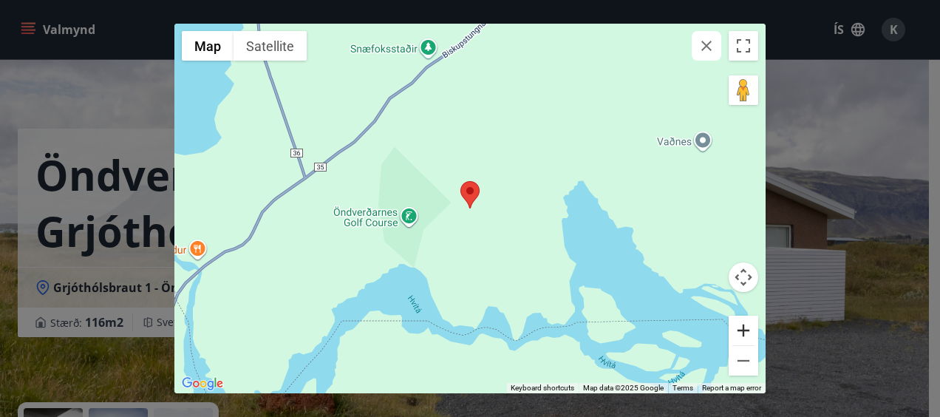
click at [743, 325] on button "Zoom in" at bounding box center [744, 331] width 30 height 30
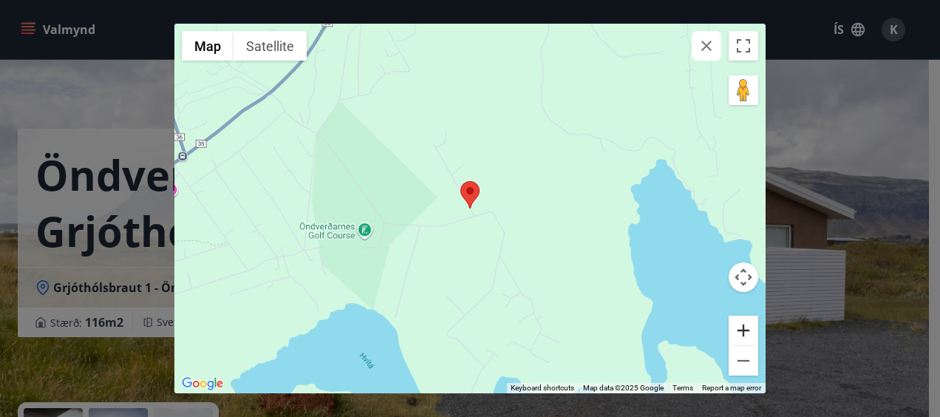
click at [743, 325] on button "Zoom in" at bounding box center [744, 331] width 30 height 30
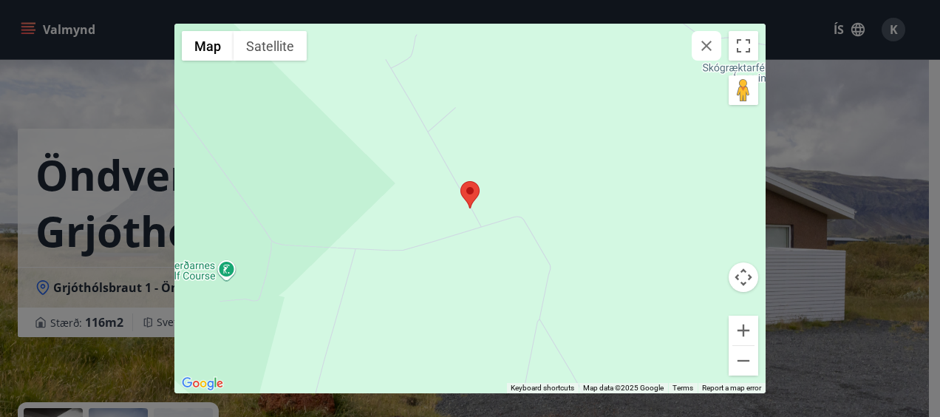
click at [703, 53] on icon "button" at bounding box center [707, 46] width 18 height 18
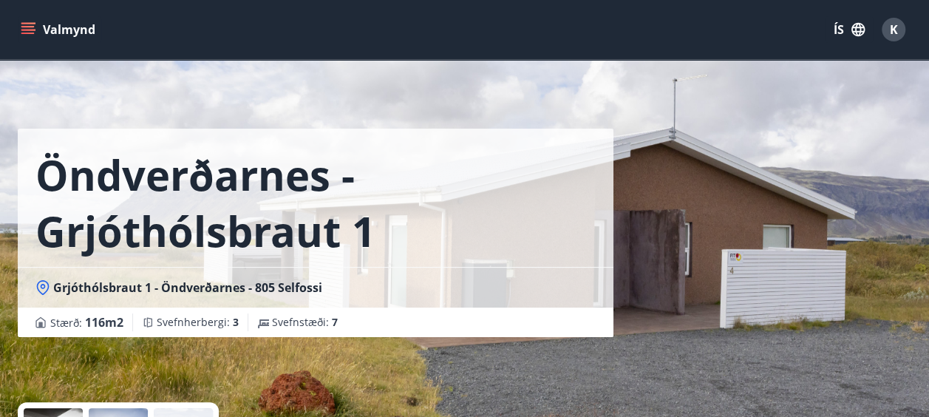
click at [903, 223] on div "Öndverðarnes - Grjóthólsbraut 1 Grjóthólsbraut 1 - Öndverðarnes - 805 Selfossi …" at bounding box center [465, 221] width 894 height 443
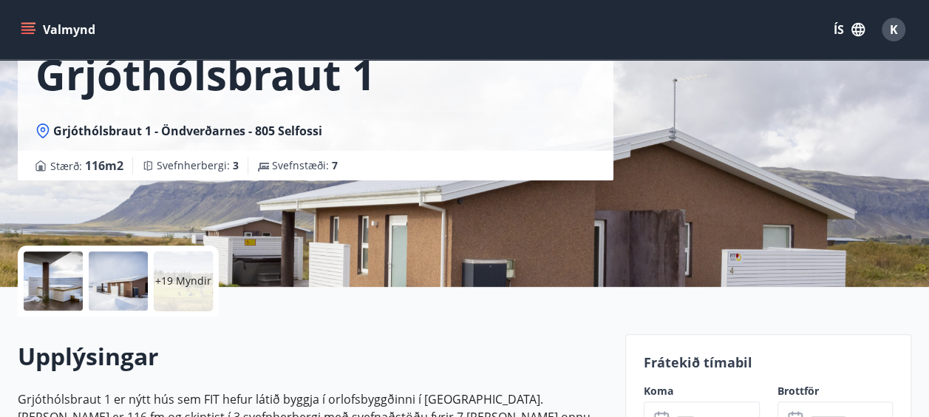
scroll to position [256, 0]
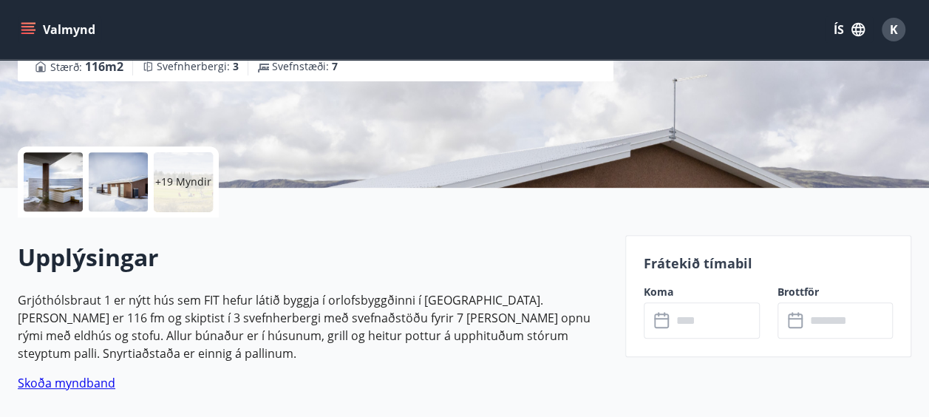
click at [89, 386] on link "Skoða myndband" at bounding box center [67, 383] width 98 height 16
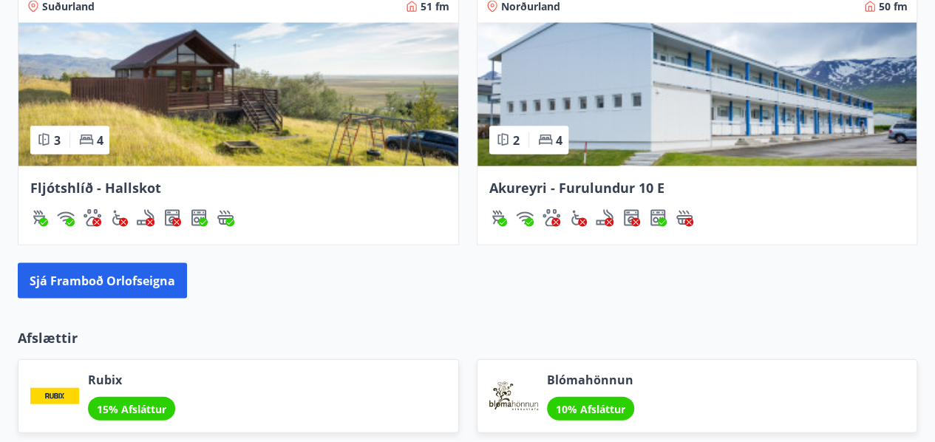
scroll to position [1449, 0]
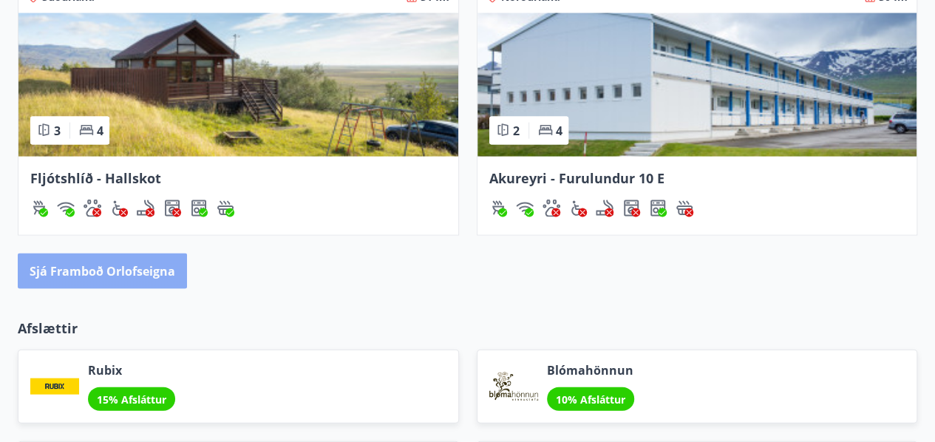
click at [154, 277] on button "Sjá framboð orlofseigna" at bounding box center [102, 271] width 169 height 35
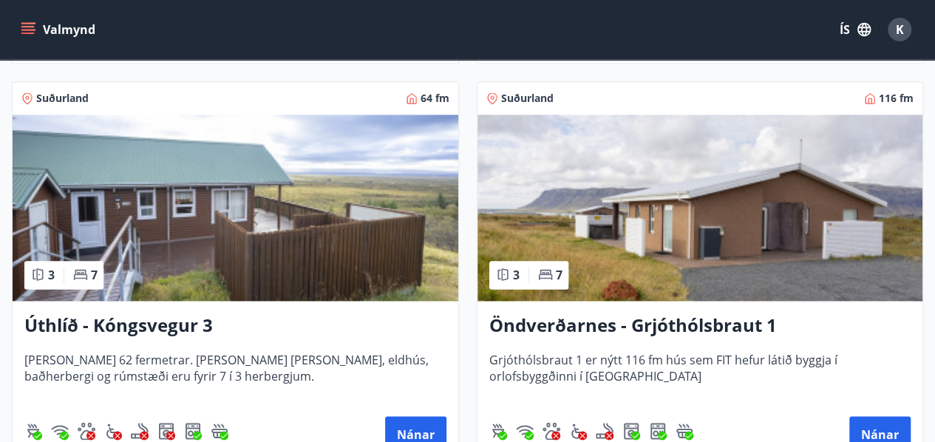
scroll to position [3861, 0]
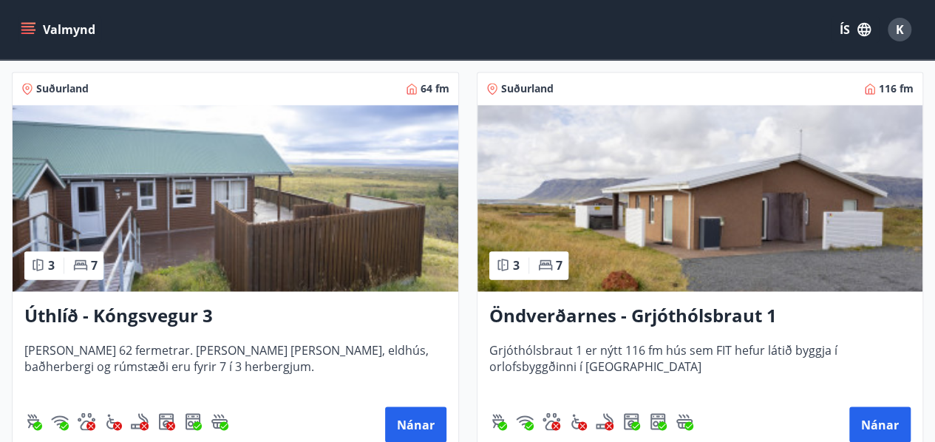
click at [783, 181] on img at bounding box center [700, 198] width 446 height 186
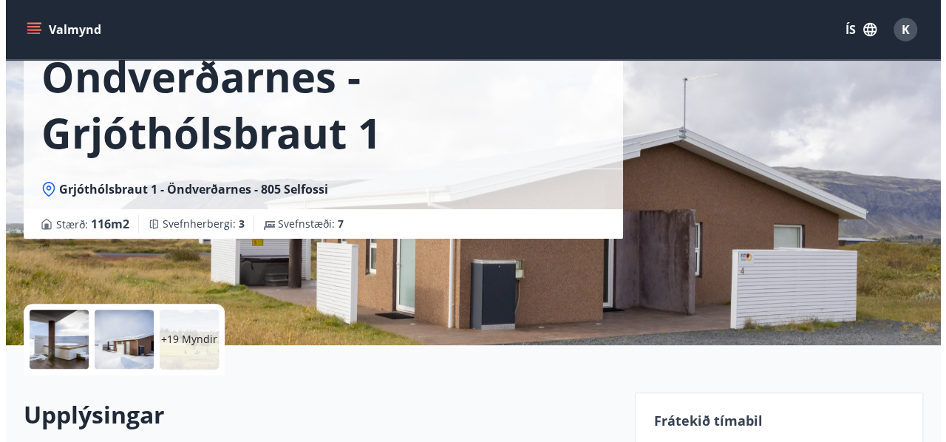
scroll to position [118, 0]
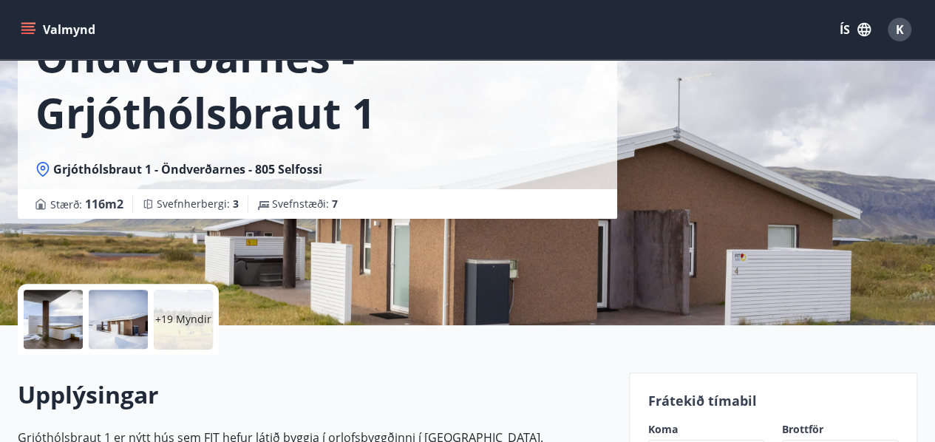
click at [68, 320] on div at bounding box center [53, 319] width 59 height 59
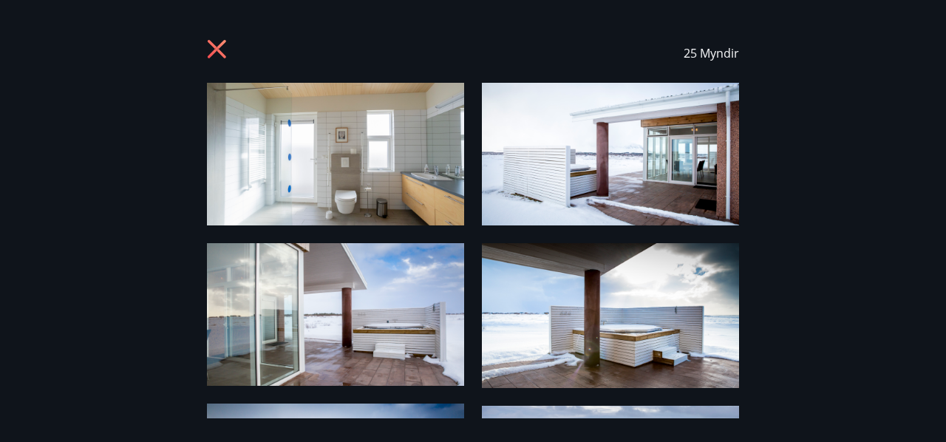
click at [344, 174] on img at bounding box center [335, 154] width 257 height 143
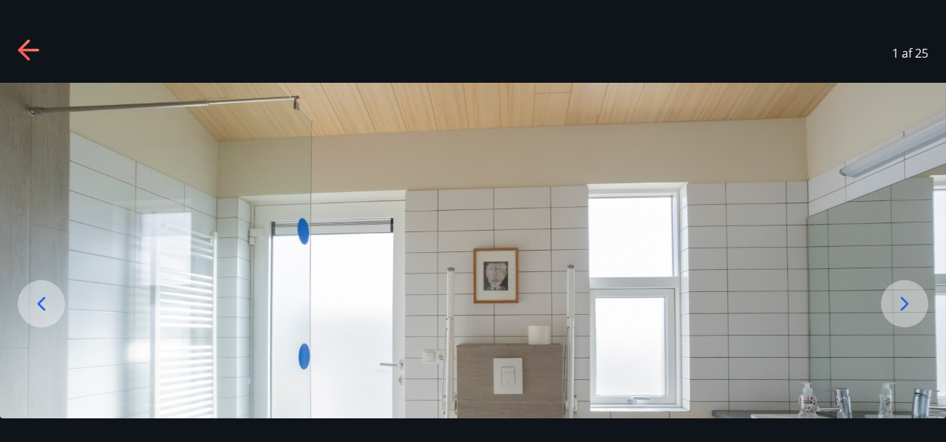
click at [903, 295] on icon at bounding box center [905, 304] width 24 height 24
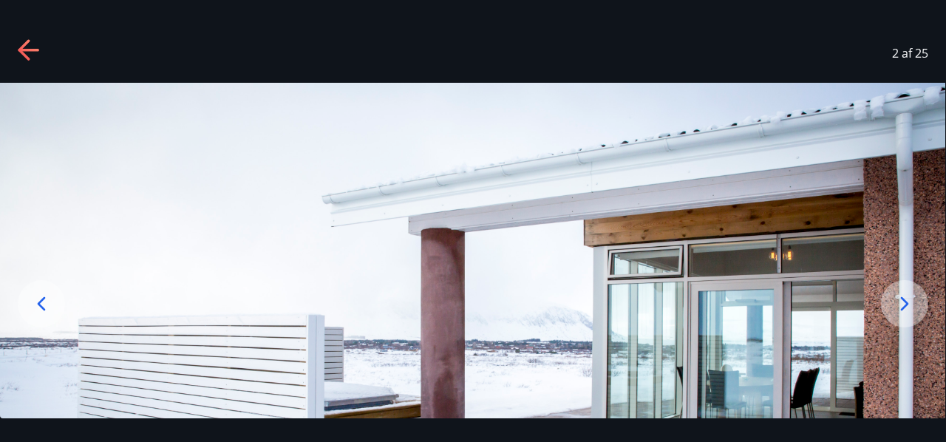
drag, startPoint x: 873, startPoint y: 401, endPoint x: 852, endPoint y: 315, distance: 88.2
click at [852, 315] on img at bounding box center [472, 346] width 946 height 526
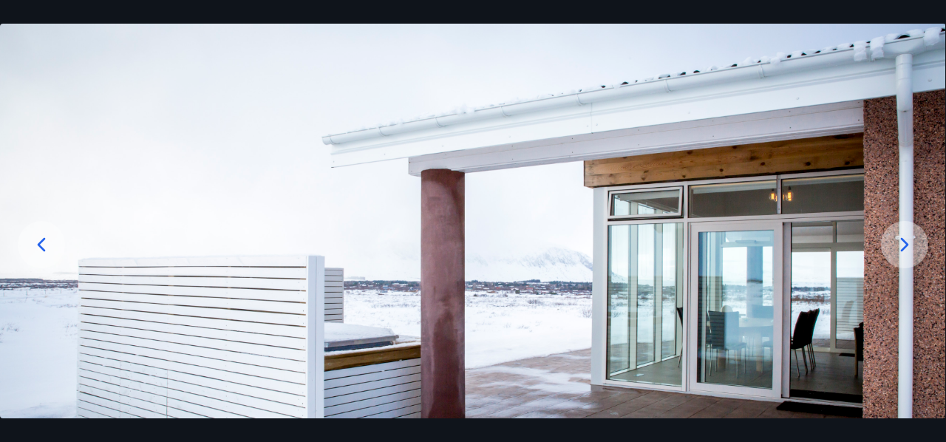
click at [906, 248] on icon at bounding box center [905, 245] width 24 height 24
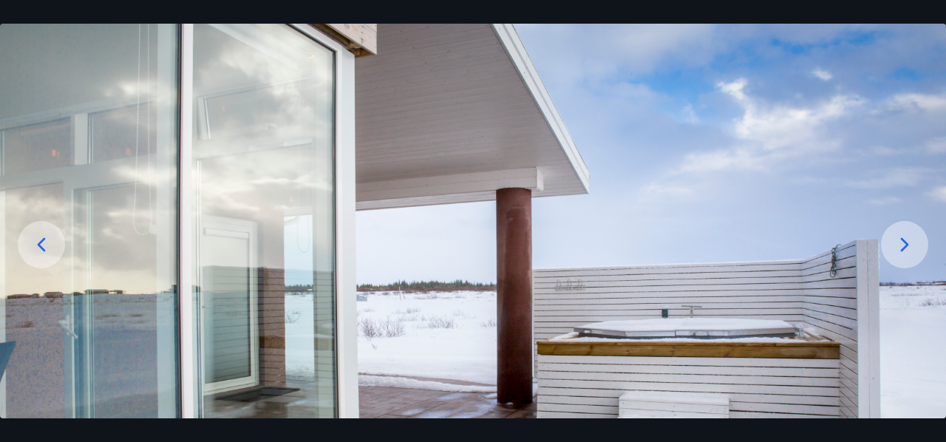
click at [912, 248] on icon at bounding box center [905, 245] width 24 height 24
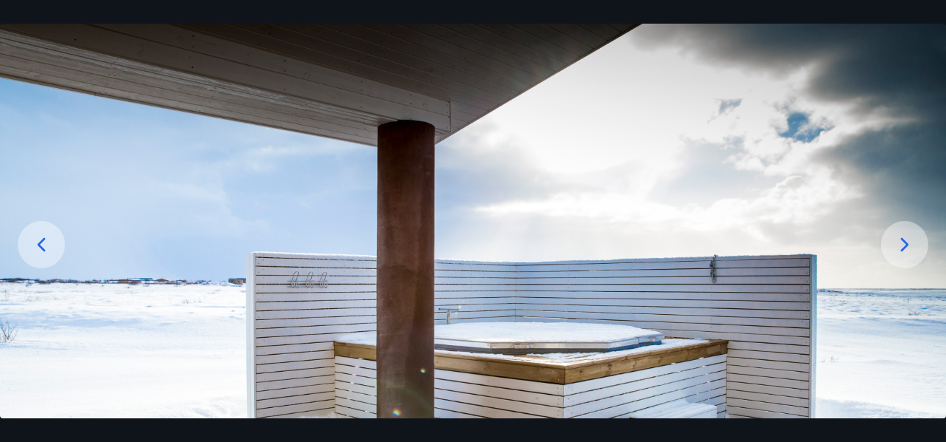
click at [912, 248] on icon at bounding box center [905, 245] width 24 height 24
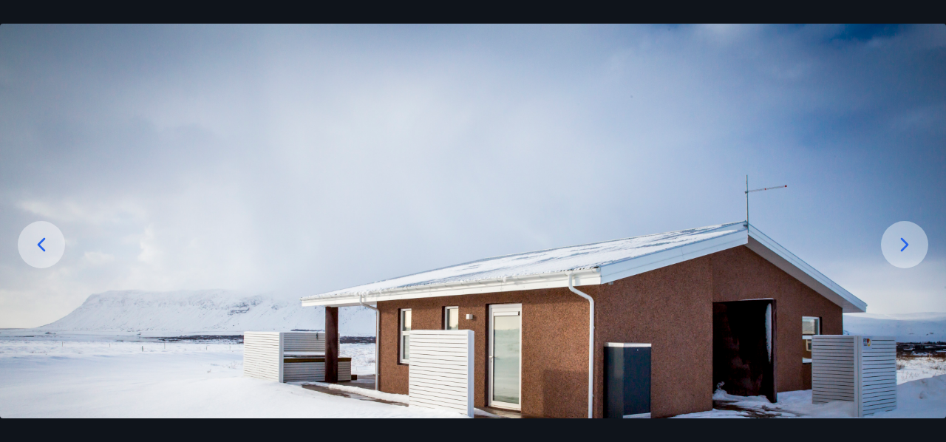
click at [912, 248] on icon at bounding box center [905, 245] width 24 height 24
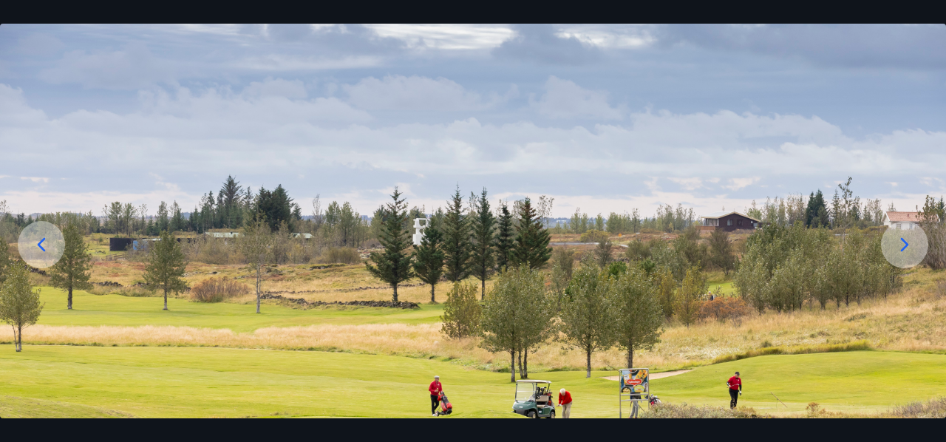
click at [912, 248] on icon at bounding box center [905, 245] width 24 height 24
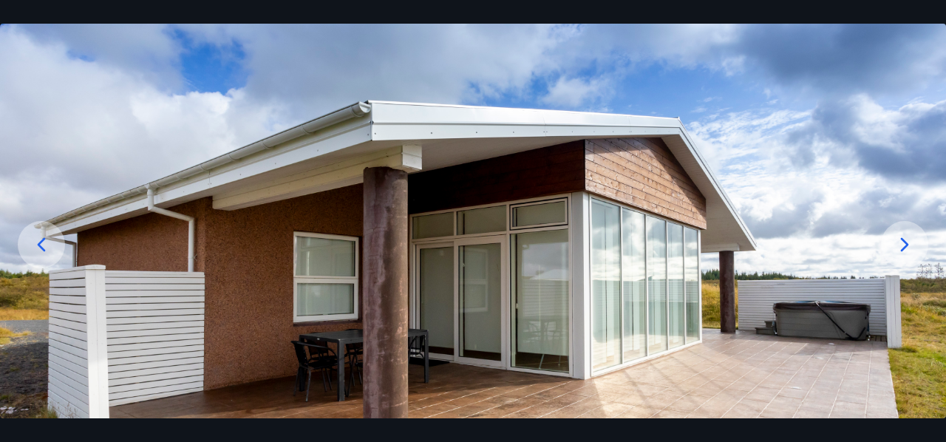
click at [912, 248] on icon at bounding box center [905, 245] width 24 height 24
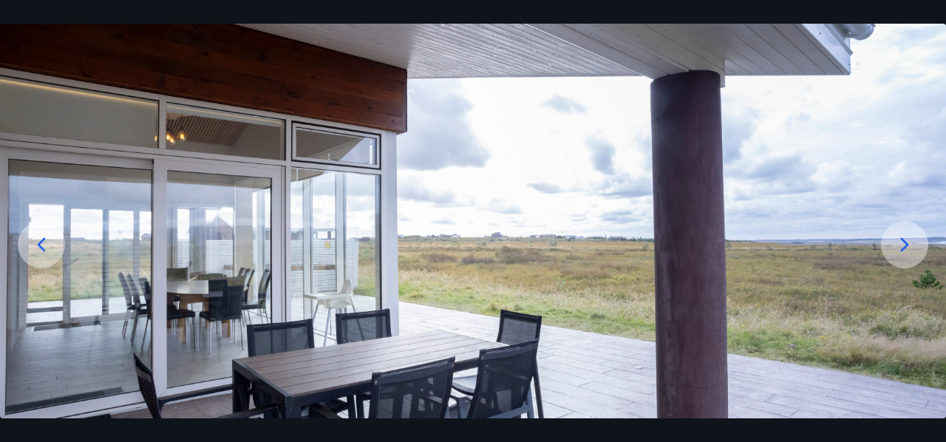
click at [912, 248] on icon at bounding box center [905, 245] width 24 height 24
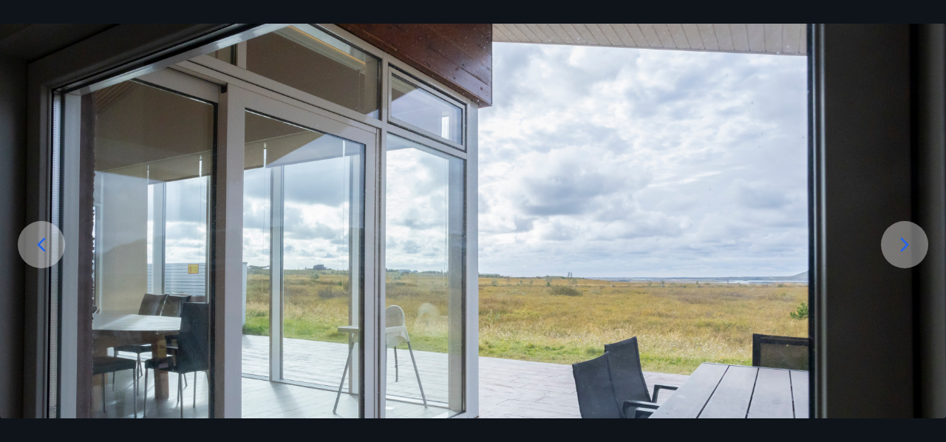
click at [912, 248] on icon at bounding box center [905, 245] width 24 height 24
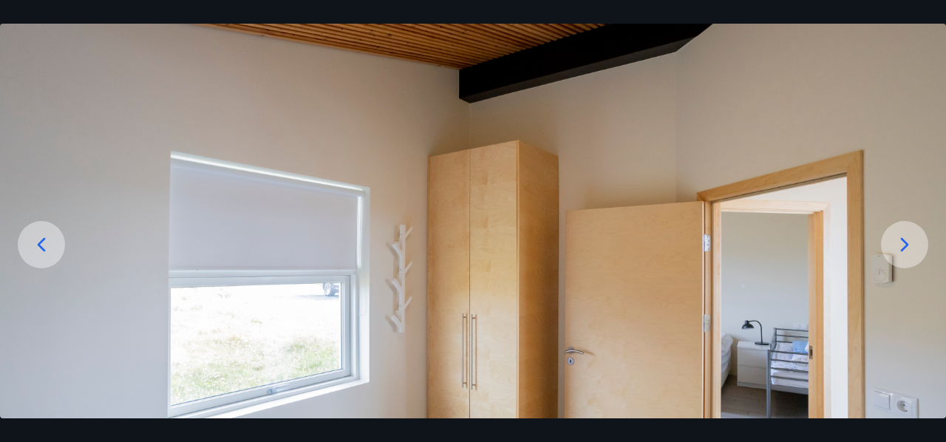
click at [912, 248] on icon at bounding box center [905, 245] width 24 height 24
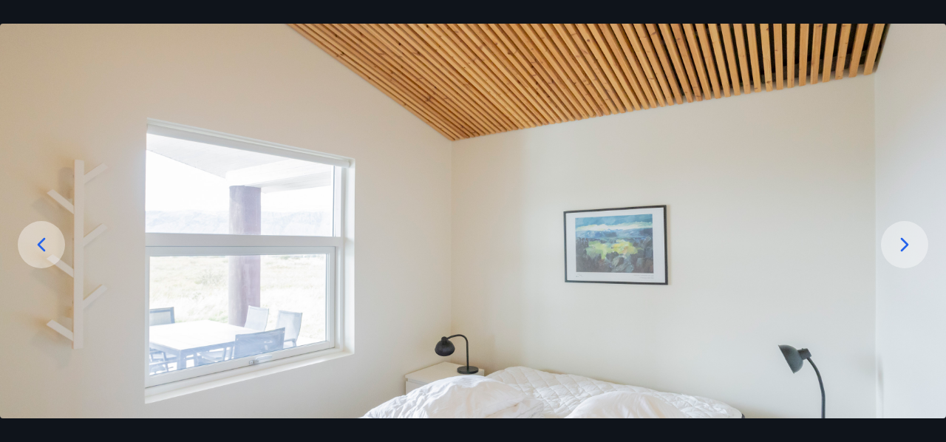
drag, startPoint x: 766, startPoint y: 291, endPoint x: 741, endPoint y: 195, distance: 99.3
click at [741, 195] on img at bounding box center [473, 287] width 946 height 526
click at [921, 232] on div at bounding box center [904, 244] width 47 height 47
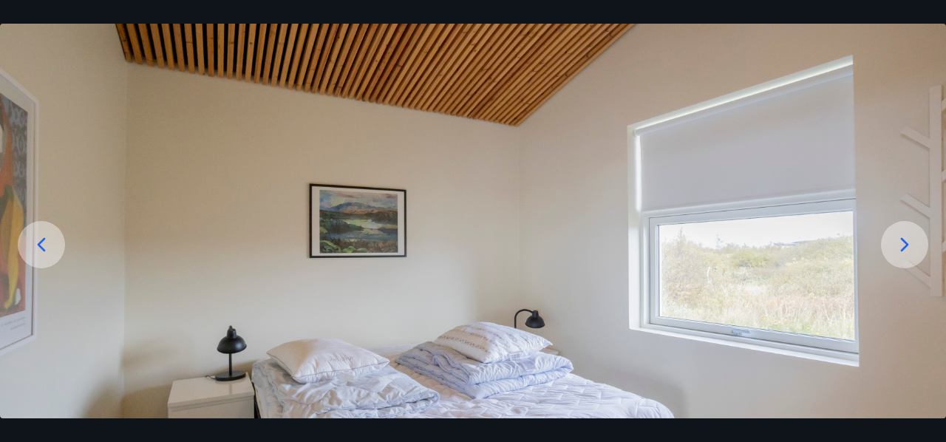
click at [921, 232] on div at bounding box center [904, 244] width 47 height 47
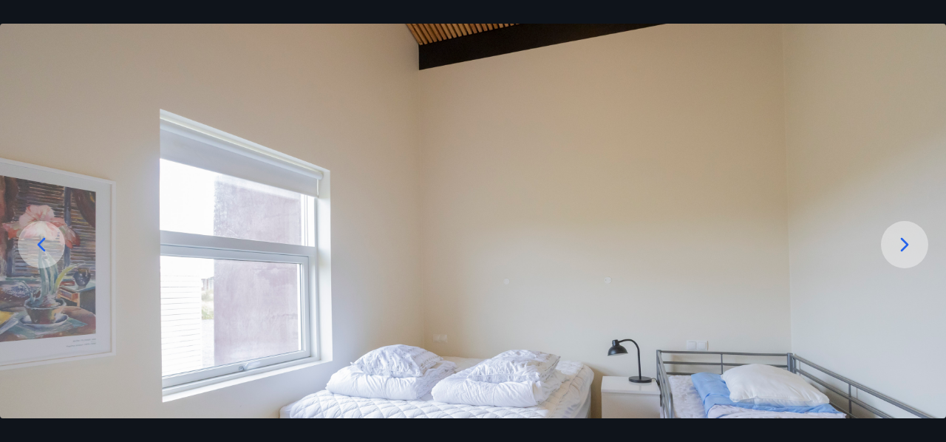
click at [903, 250] on icon at bounding box center [905, 245] width 8 height 14
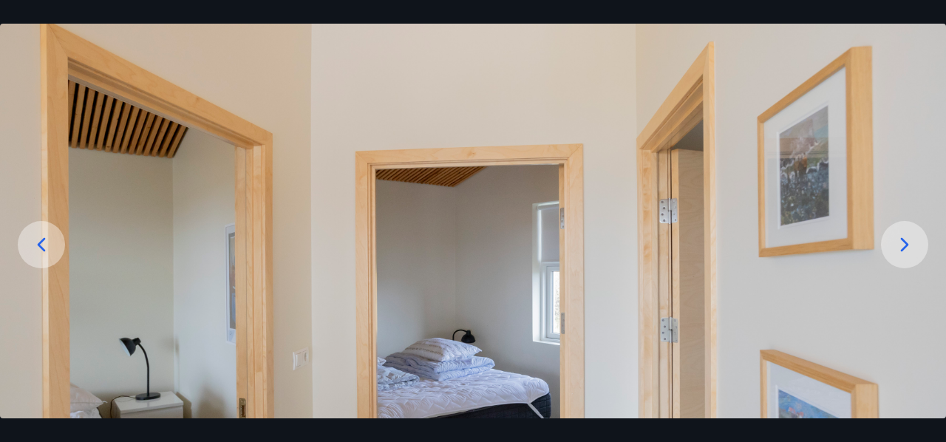
click at [903, 250] on icon at bounding box center [905, 245] width 8 height 14
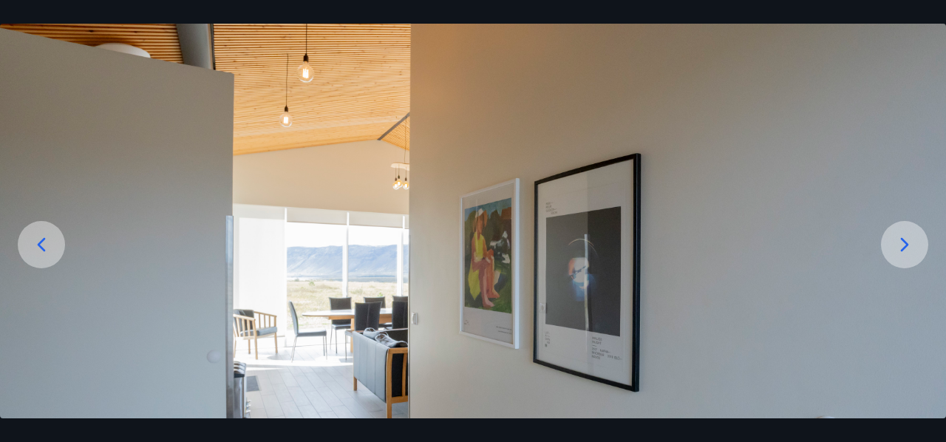
click at [903, 250] on icon at bounding box center [905, 245] width 8 height 14
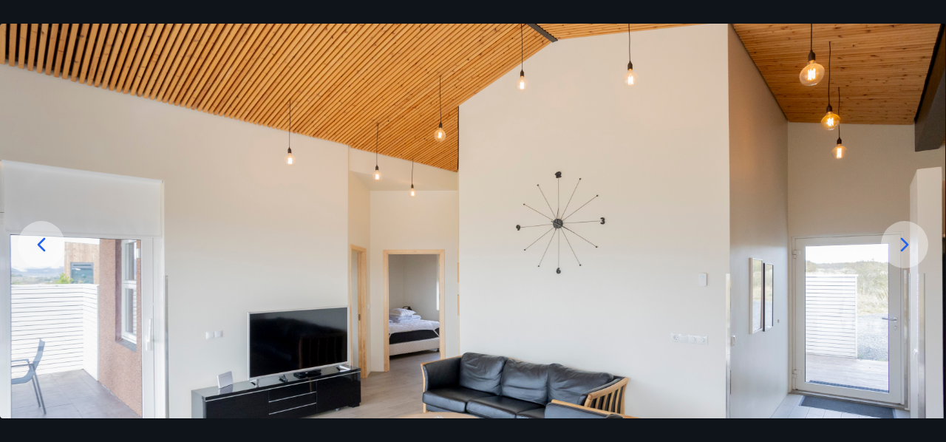
drag, startPoint x: 798, startPoint y: 357, endPoint x: 766, endPoint y: 255, distance: 106.8
click at [766, 255] on img at bounding box center [472, 287] width 946 height 526
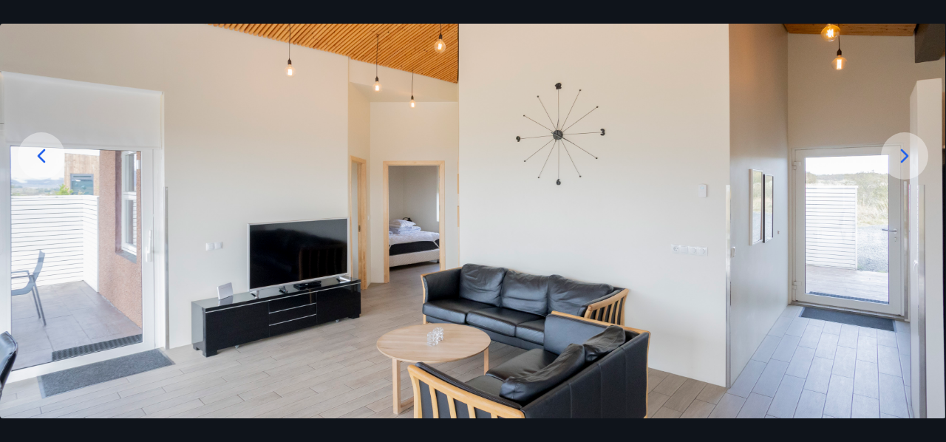
scroll to position [177, 0]
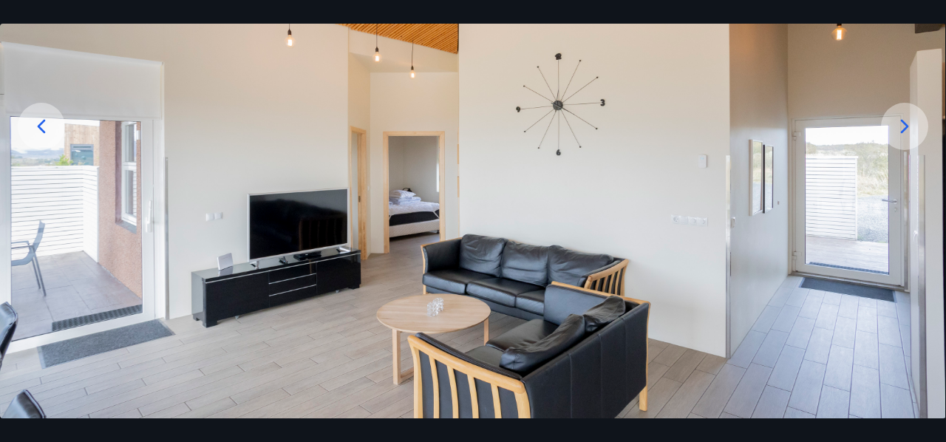
click at [912, 129] on icon at bounding box center [905, 127] width 24 height 24
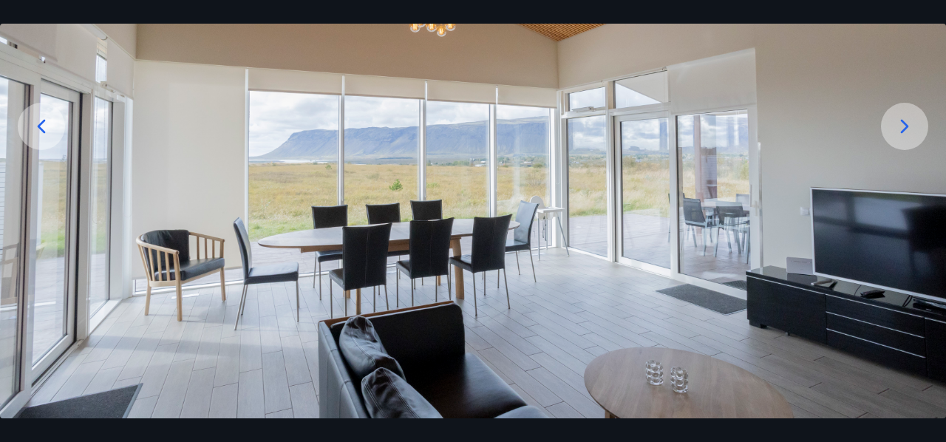
click at [912, 129] on icon at bounding box center [905, 127] width 24 height 24
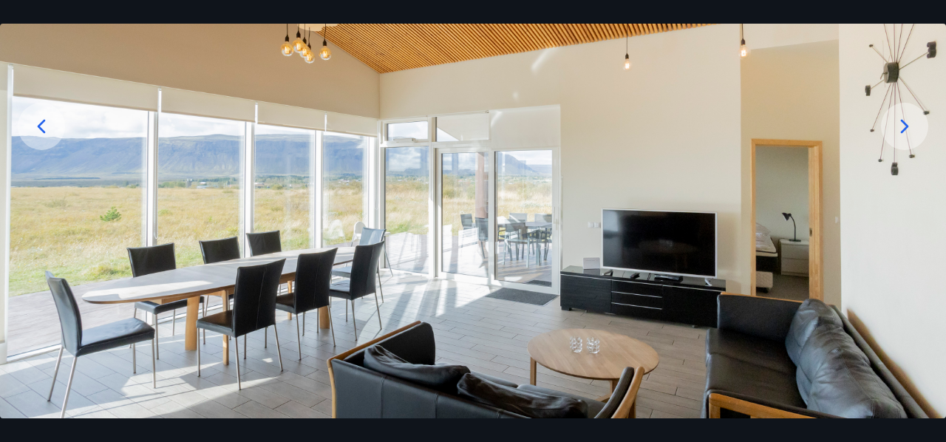
click at [912, 129] on icon at bounding box center [905, 127] width 24 height 24
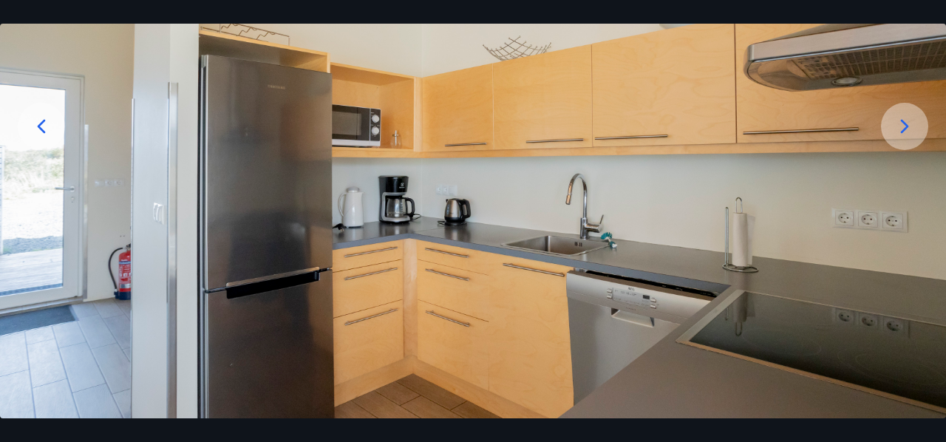
click at [912, 129] on icon at bounding box center [905, 127] width 24 height 24
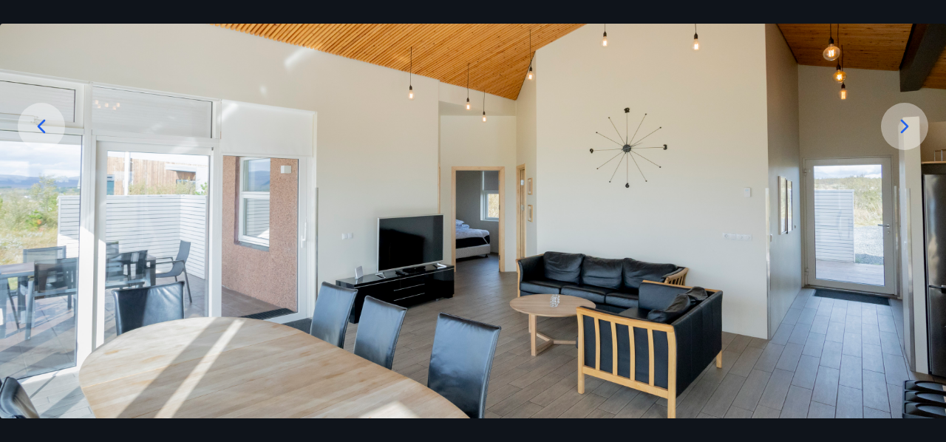
click at [912, 129] on icon at bounding box center [905, 127] width 24 height 24
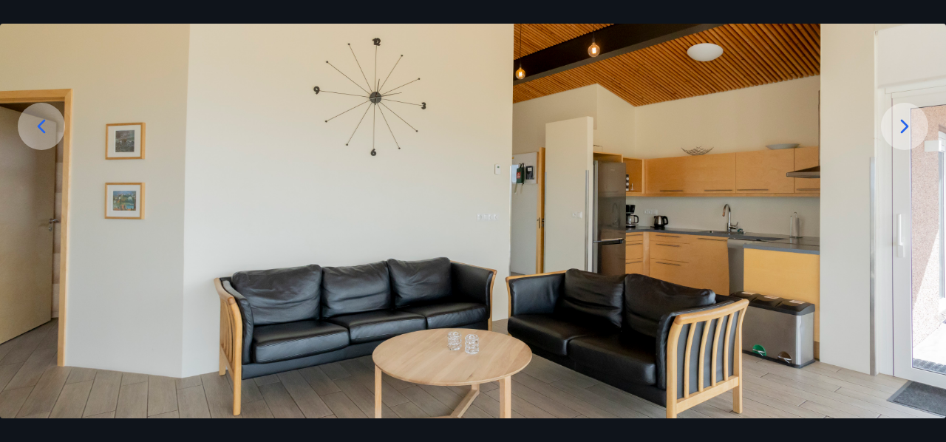
click at [43, 125] on icon at bounding box center [42, 127] width 24 height 24
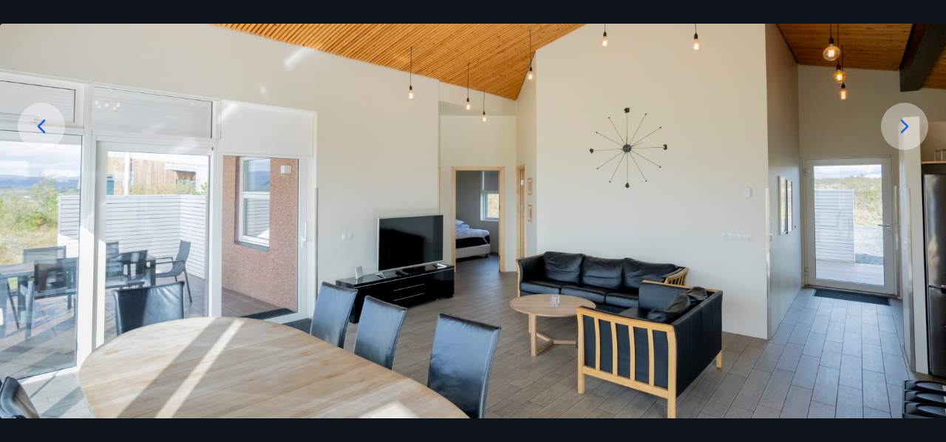
click at [322, 300] on img at bounding box center [473, 168] width 946 height 526
click at [634, 259] on img at bounding box center [473, 168] width 946 height 526
click at [44, 118] on icon at bounding box center [42, 127] width 24 height 24
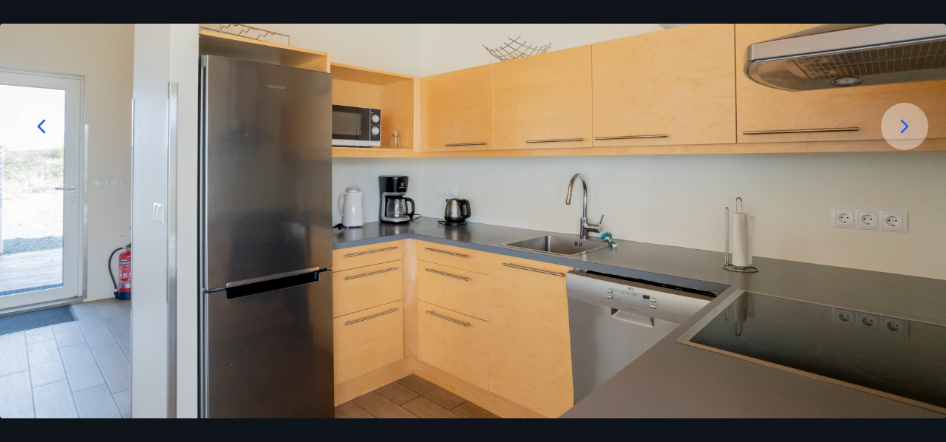
click at [44, 118] on icon at bounding box center [42, 127] width 24 height 24
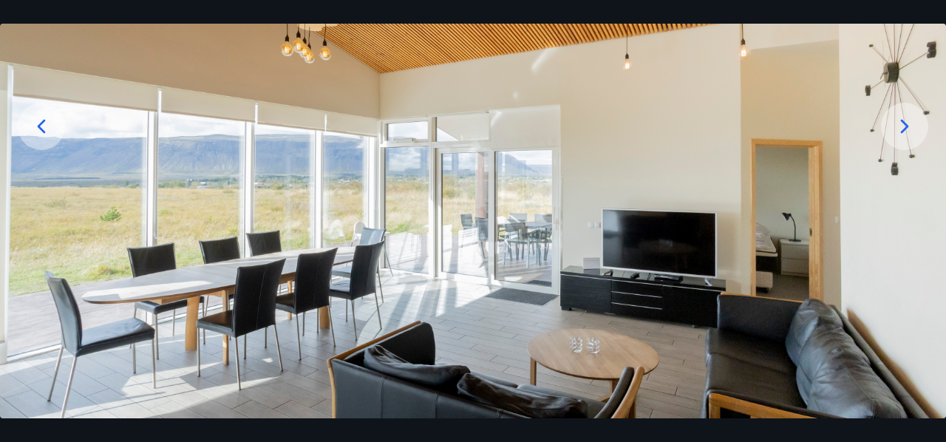
click at [47, 127] on icon at bounding box center [42, 127] width 24 height 24
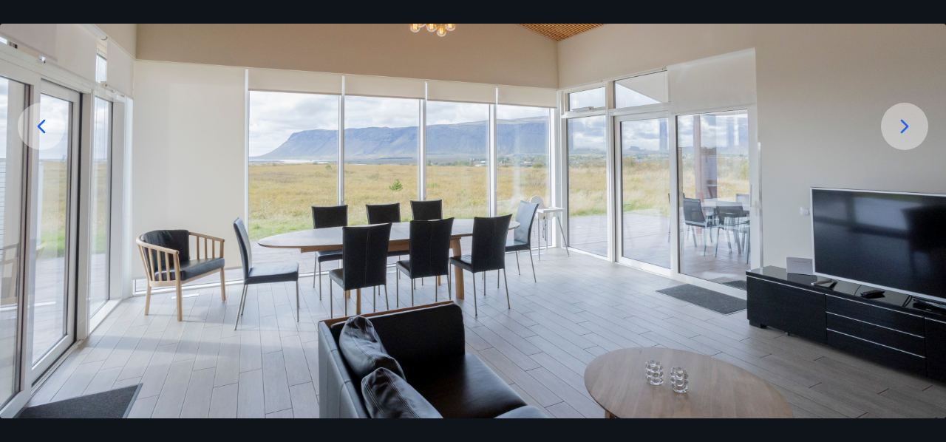
click at [47, 127] on icon at bounding box center [42, 127] width 24 height 24
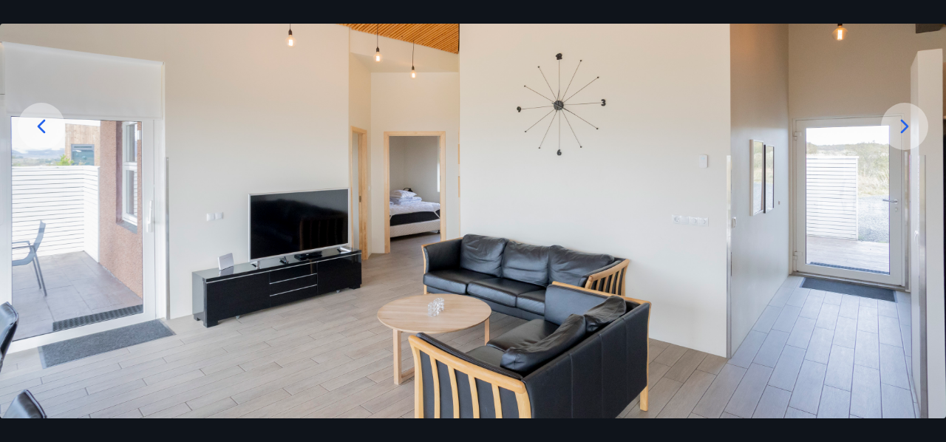
click at [47, 127] on icon at bounding box center [42, 127] width 24 height 24
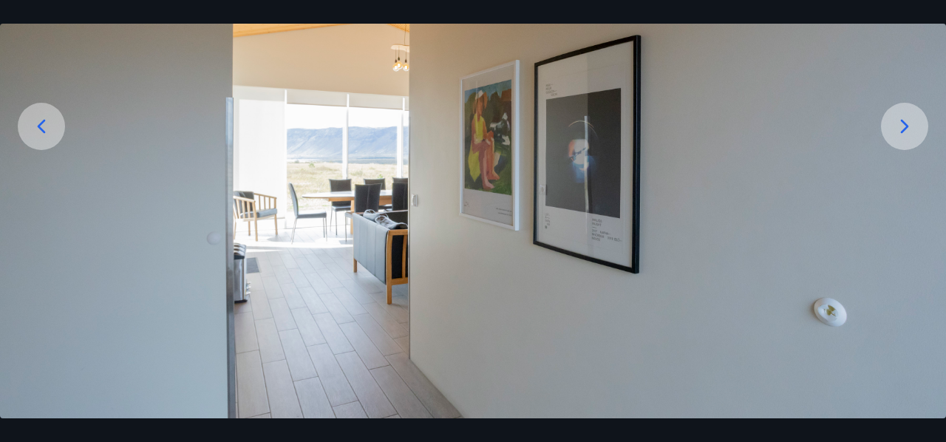
click at [47, 127] on icon at bounding box center [42, 127] width 24 height 24
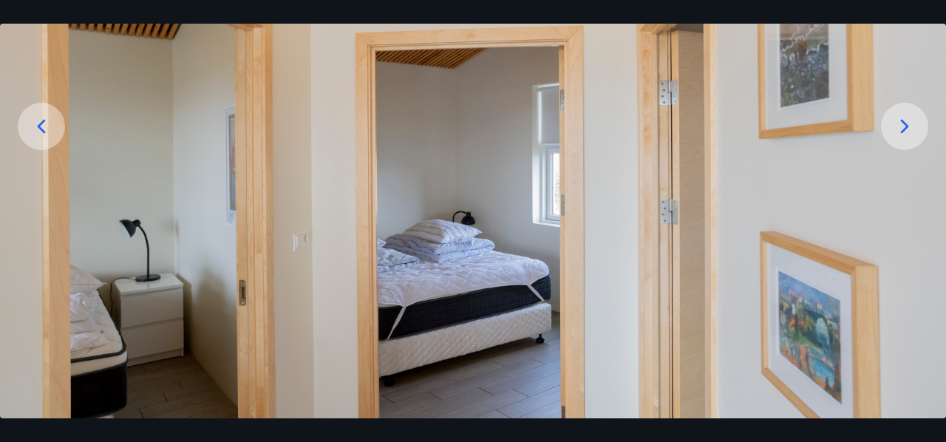
click at [47, 127] on icon at bounding box center [42, 127] width 24 height 24
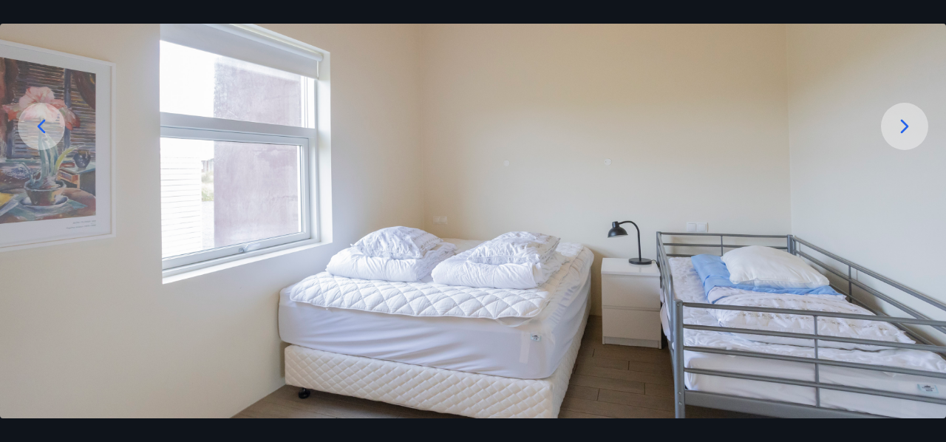
click at [47, 127] on icon at bounding box center [42, 127] width 24 height 24
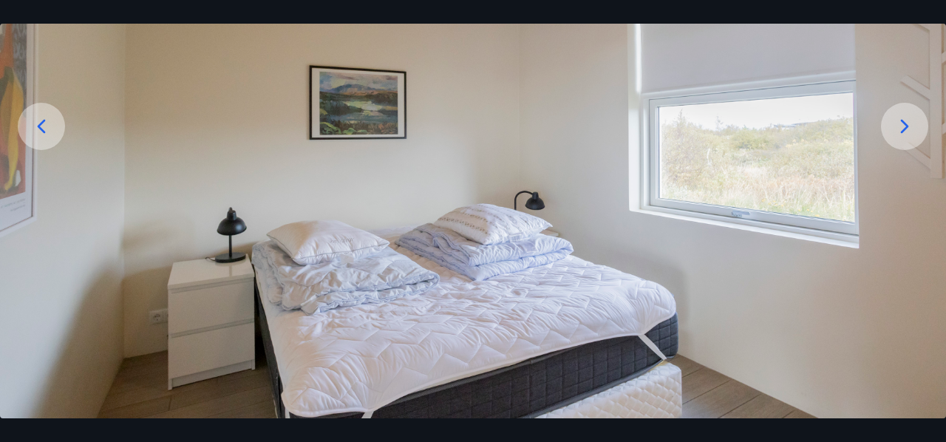
click at [47, 127] on icon at bounding box center [42, 127] width 24 height 24
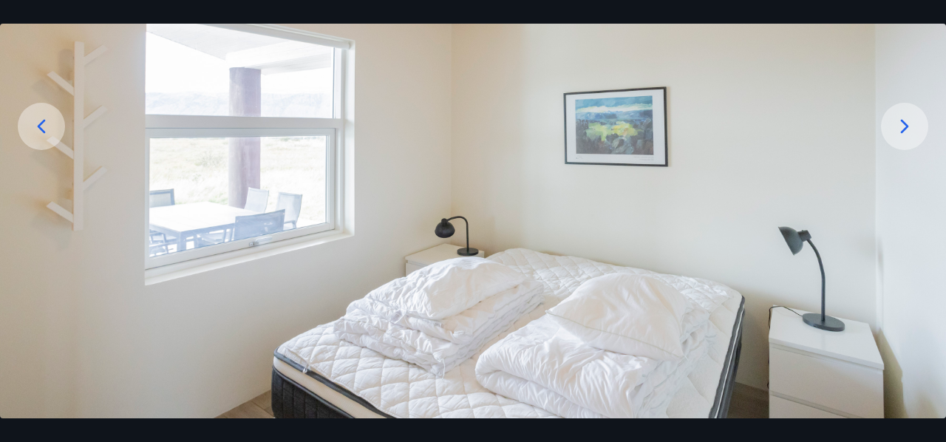
click at [47, 127] on icon at bounding box center [42, 127] width 24 height 24
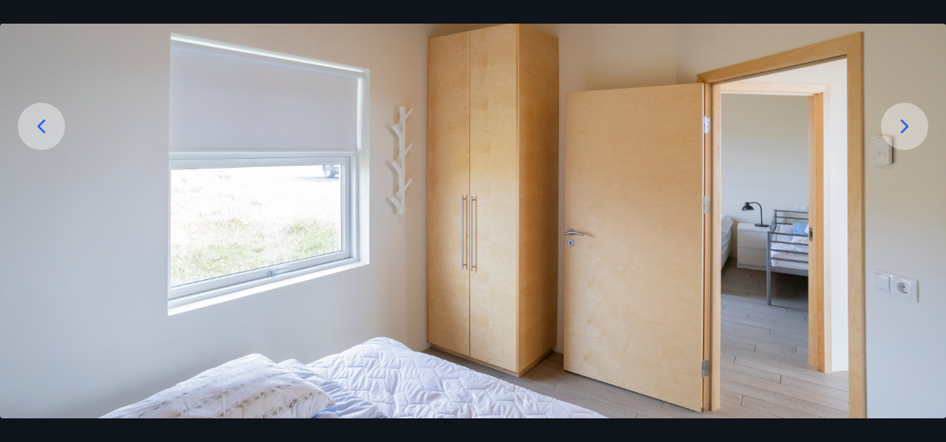
click at [47, 127] on icon at bounding box center [42, 127] width 24 height 24
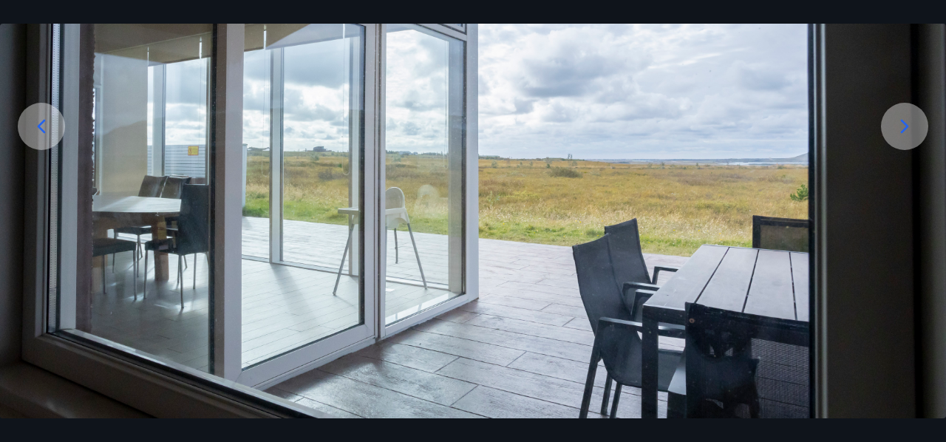
scroll to position [175, 0]
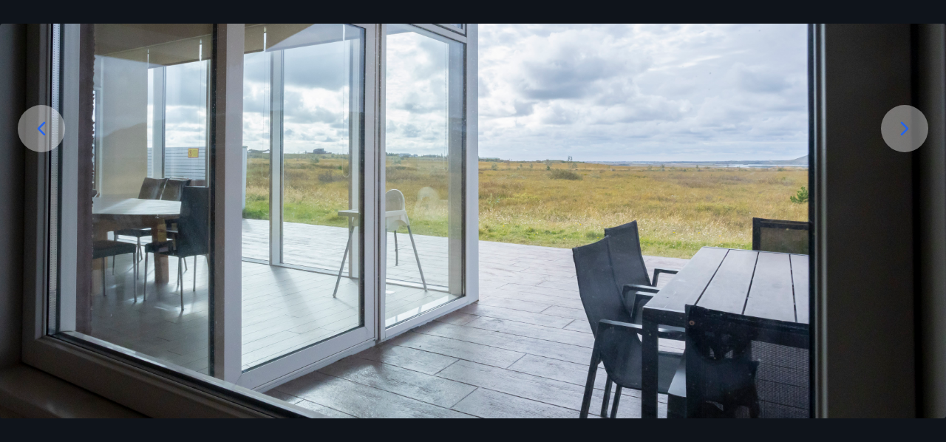
click at [900, 120] on icon at bounding box center [905, 129] width 24 height 24
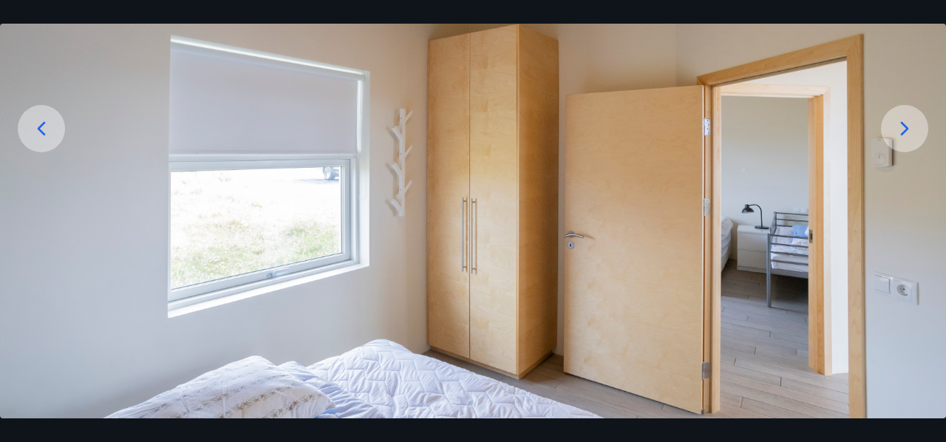
click at [900, 120] on icon at bounding box center [905, 129] width 24 height 24
